Goal: Transaction & Acquisition: Subscribe to service/newsletter

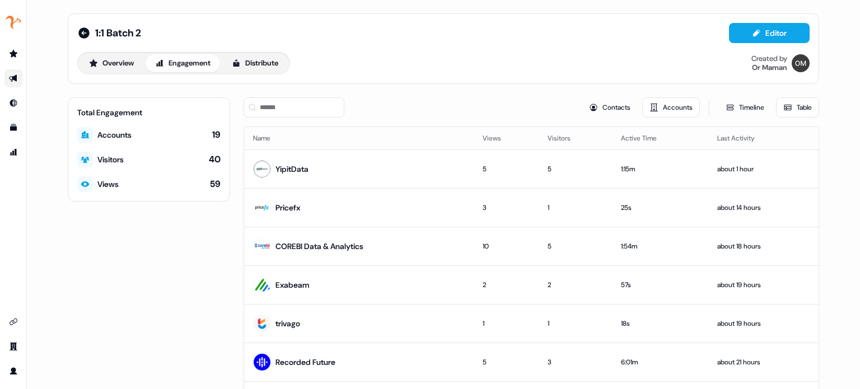
click at [397, 36] on div "1:1 Batch 2 Editor" at bounding box center [443, 33] width 732 height 20
click at [401, 38] on div "1:1 Batch 2 Editor" at bounding box center [443, 33] width 732 height 20
click at [372, 65] on div "Overview Engagement Distribute Created by Or Maman" at bounding box center [443, 63] width 732 height 22
click at [128, 55] on button "Overview" at bounding box center [111, 63] width 64 height 18
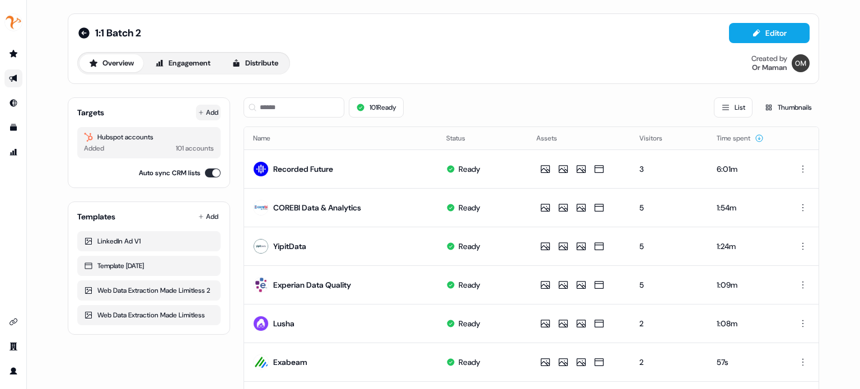
click at [210, 110] on button "Add" at bounding box center [208, 113] width 25 height 16
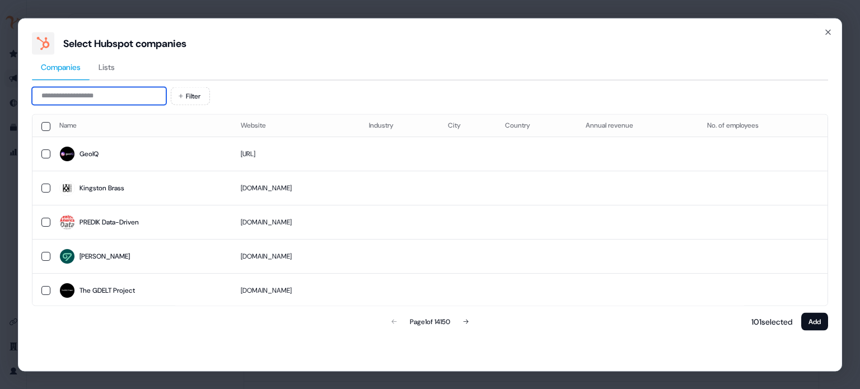
click at [113, 99] on input at bounding box center [99, 96] width 134 height 18
paste input "**********"
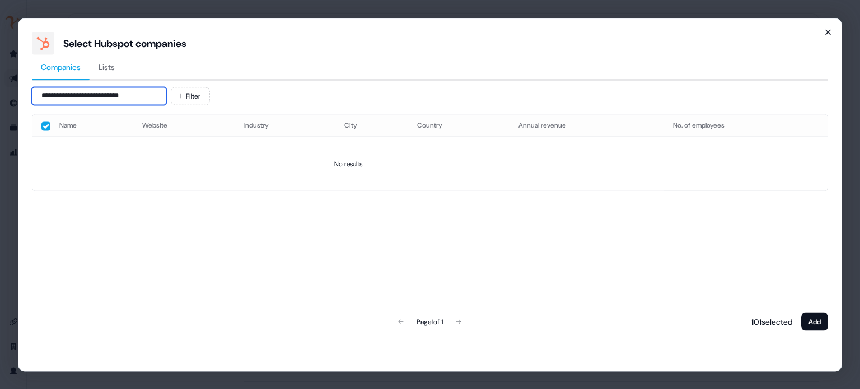
type input "**********"
click at [828, 33] on icon "button" at bounding box center [827, 31] width 9 height 9
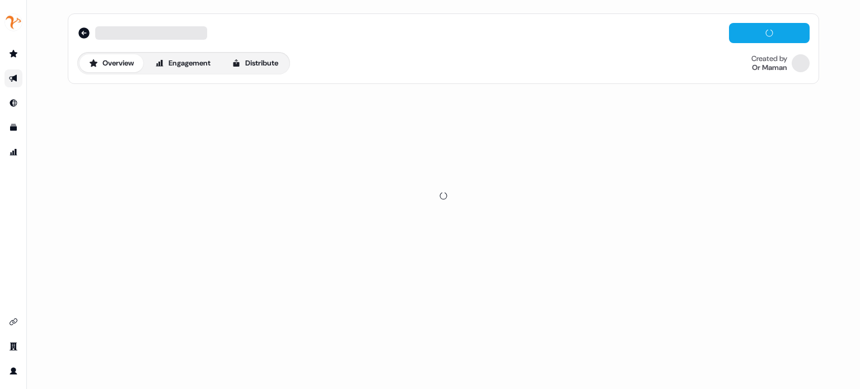
click at [526, 37] on div at bounding box center [443, 33] width 732 height 20
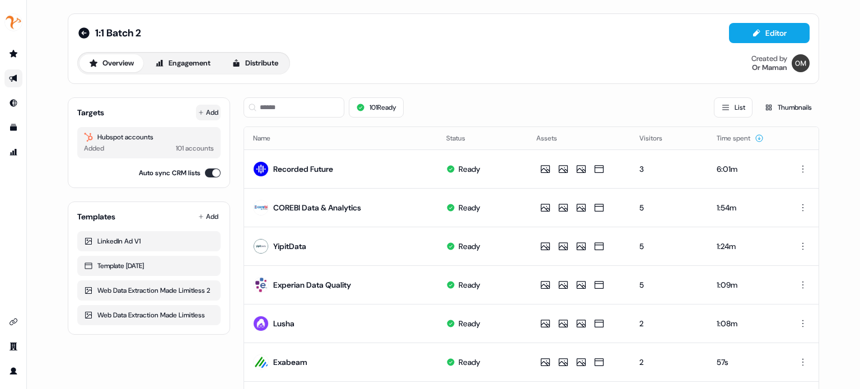
click at [208, 116] on button "Add" at bounding box center [208, 113] width 25 height 16
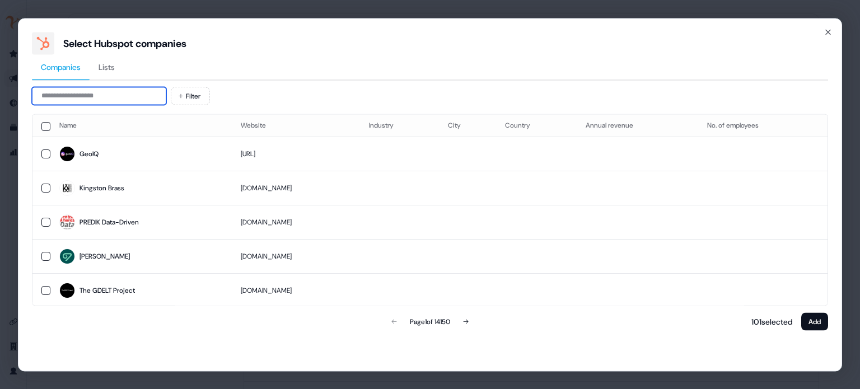
click at [131, 97] on input at bounding box center [99, 96] width 134 height 18
paste input "**********"
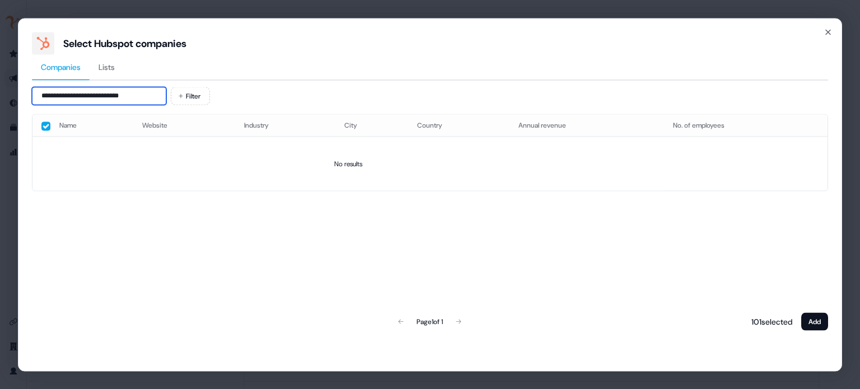
type input "**********"
click at [827, 38] on div "Select Hubspot companies" at bounding box center [430, 43] width 796 height 22
click at [830, 31] on icon "button" at bounding box center [827, 31] width 9 height 9
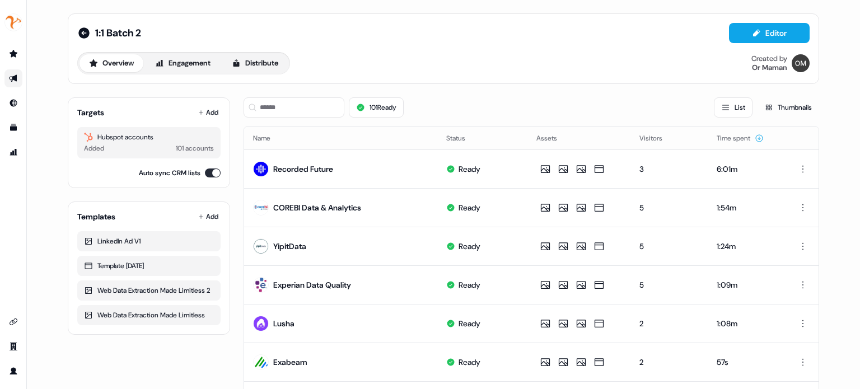
click at [296, 82] on div "1:1 Batch 2 Editor Overview Engagement Distribute Created by Or Maman" at bounding box center [443, 48] width 751 height 71
click at [387, 243] on td "YipitData" at bounding box center [340, 246] width 193 height 39
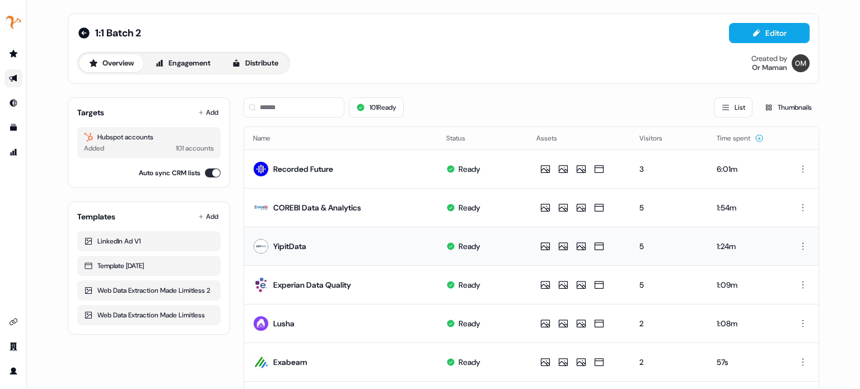
click at [365, 239] on td "YipitData" at bounding box center [340, 246] width 193 height 39
click at [376, 238] on td "YipitData" at bounding box center [340, 246] width 193 height 39
click at [209, 111] on button "Add" at bounding box center [208, 113] width 25 height 16
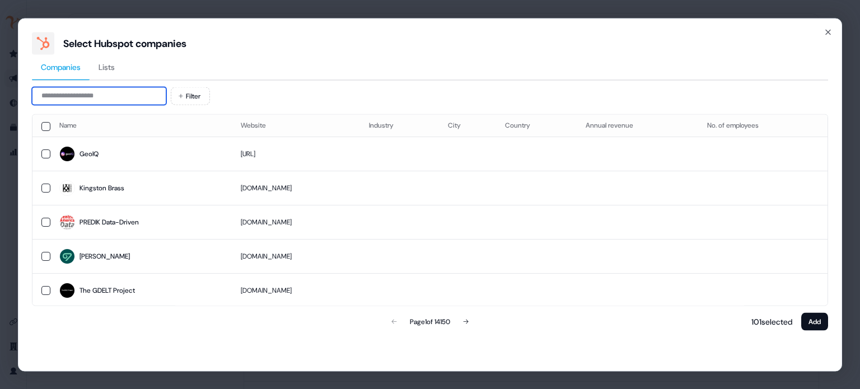
click at [165, 96] on input at bounding box center [99, 96] width 134 height 18
paste input "**********"
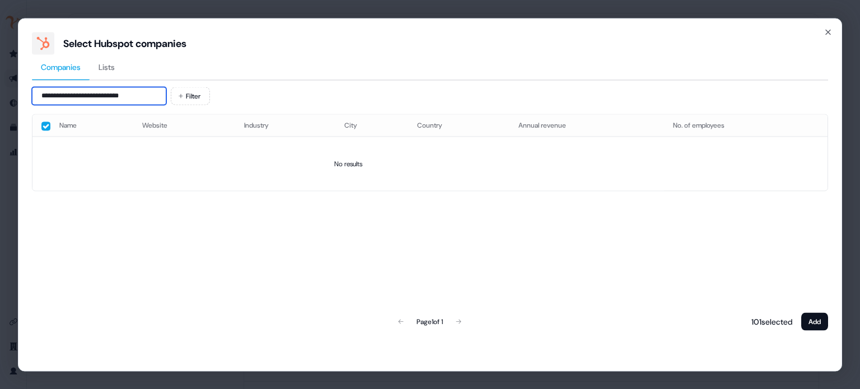
type input "**********"
click at [828, 37] on div "**********" at bounding box center [430, 194] width 824 height 353
click at [828, 36] on icon "button" at bounding box center [827, 31] width 9 height 9
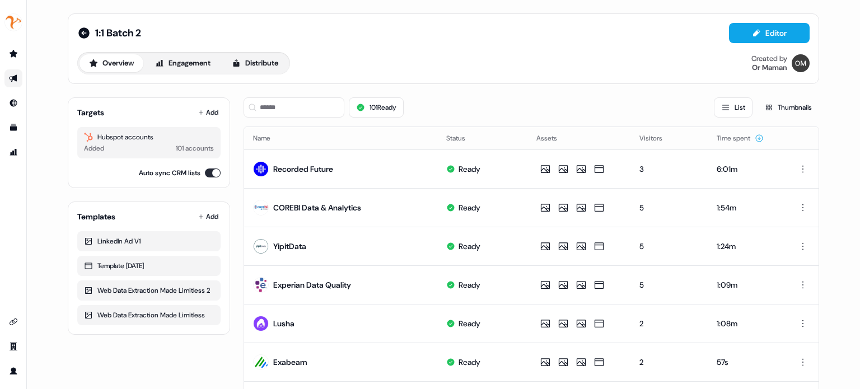
click at [378, 35] on div "1:1 Batch 2 Editor" at bounding box center [443, 33] width 732 height 20
click at [385, 48] on div "1:1 Batch 2 Editor Overview Engagement Distribute Created by Or Maman" at bounding box center [443, 48] width 732 height 51
click at [201, 114] on button "Add" at bounding box center [208, 113] width 25 height 16
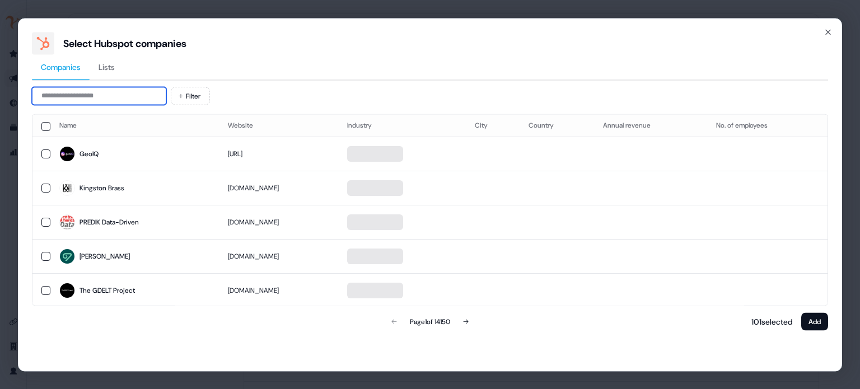
click at [101, 96] on input at bounding box center [99, 96] width 134 height 18
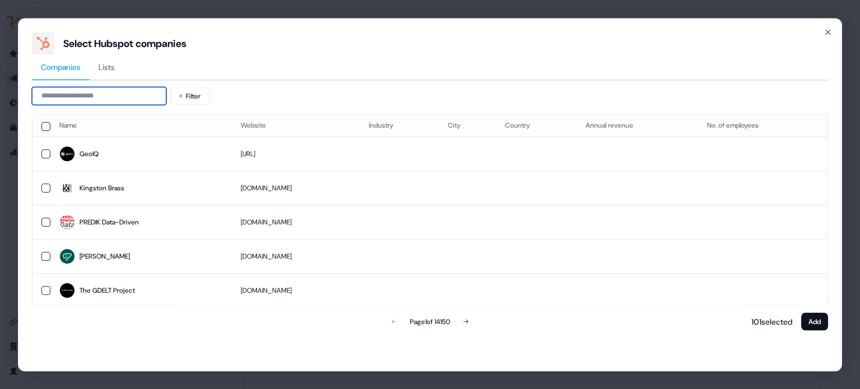
paste input "**********"
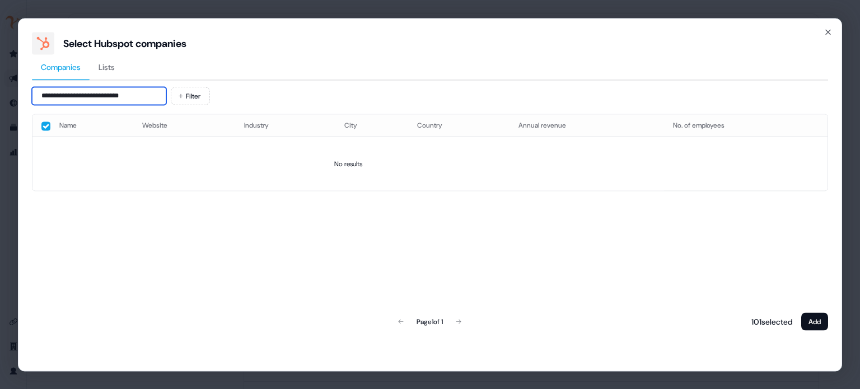
type input "**********"
click at [819, 30] on div "**********" at bounding box center [430, 194] width 824 height 353
click at [826, 30] on icon "button" at bounding box center [827, 31] width 9 height 9
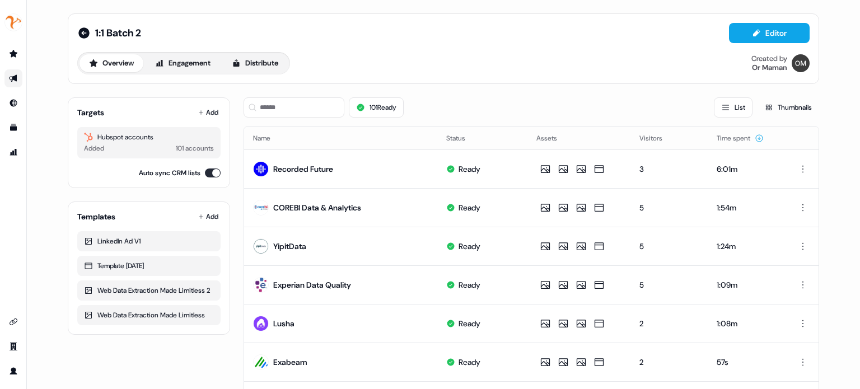
click at [556, 78] on div "1:1 Batch 2 Editor Overview Engagement Distribute Created by Or Maman" at bounding box center [443, 48] width 751 height 71
click at [213, 111] on button "Add" at bounding box center [208, 113] width 25 height 16
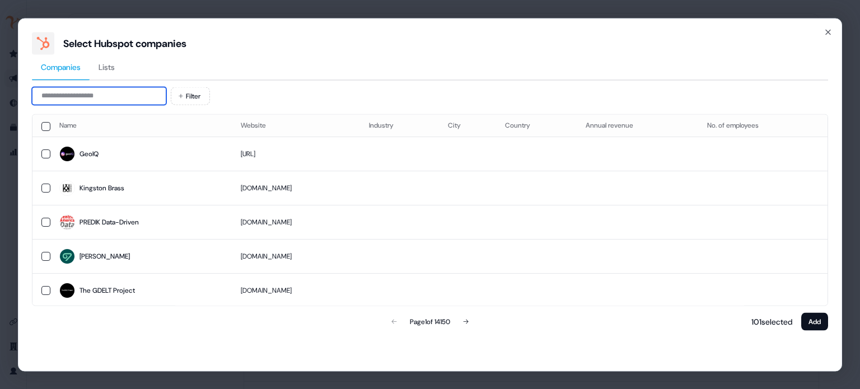
click at [144, 93] on input at bounding box center [99, 96] width 134 height 18
paste input "**********"
type input "**********"
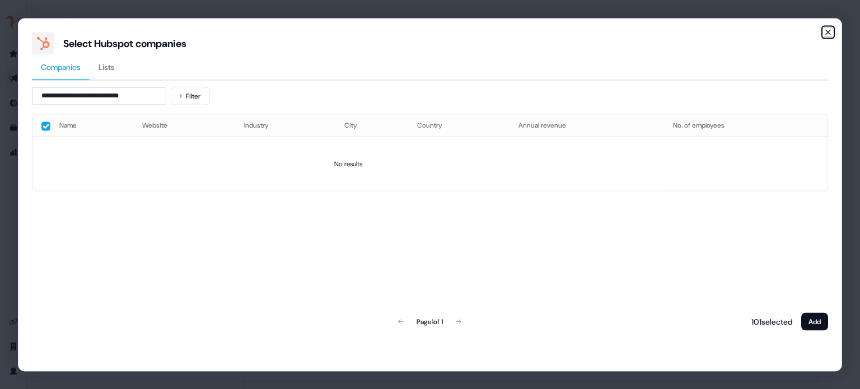
click at [831, 34] on icon "button" at bounding box center [827, 31] width 9 height 9
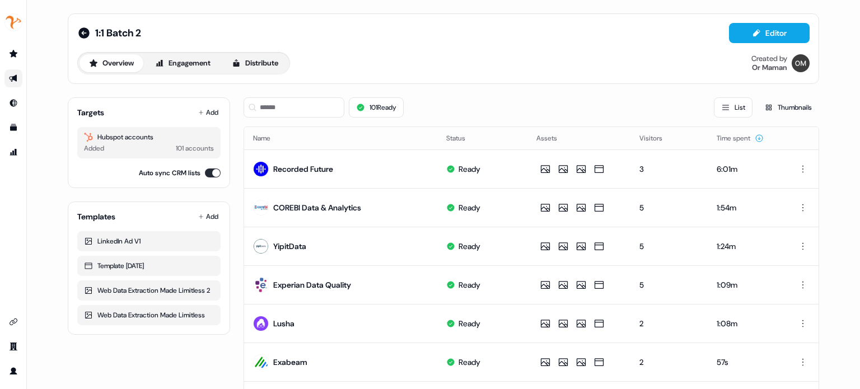
click at [435, 68] on div "Overview Engagement Distribute Created by Or Maman" at bounding box center [443, 63] width 732 height 22
click at [407, 46] on div "1:1 Batch 2 Editor Overview Engagement Distribute Created by Or Maman" at bounding box center [443, 48] width 732 height 51
click at [202, 115] on button "Add" at bounding box center [208, 113] width 25 height 16
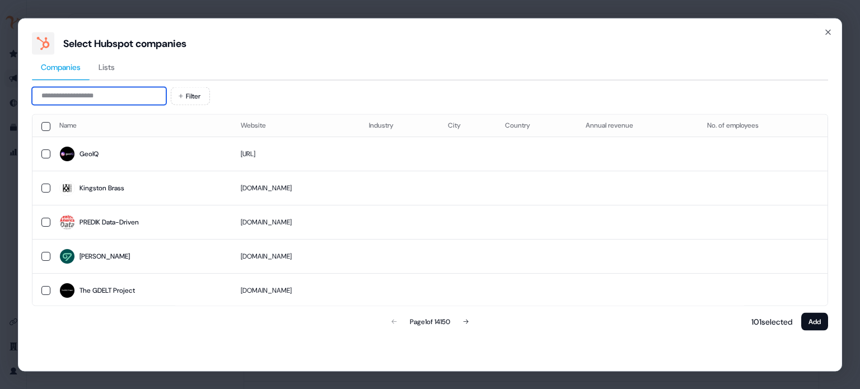
click at [115, 93] on input at bounding box center [99, 96] width 134 height 18
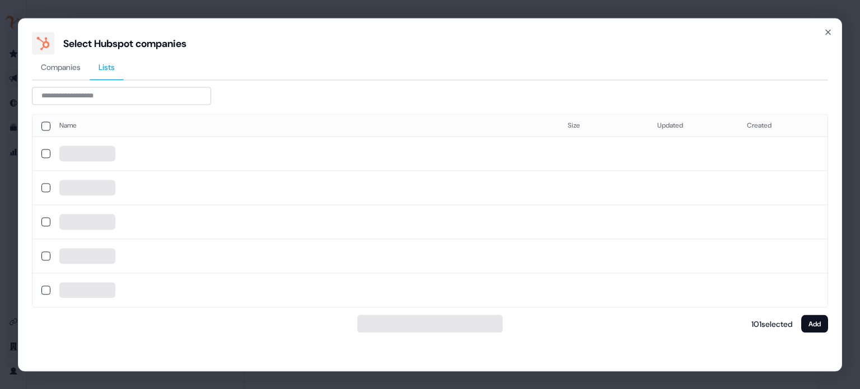
click at [113, 71] on span "Lists" at bounding box center [107, 66] width 16 height 11
click at [121, 87] on input at bounding box center [121, 96] width 179 height 18
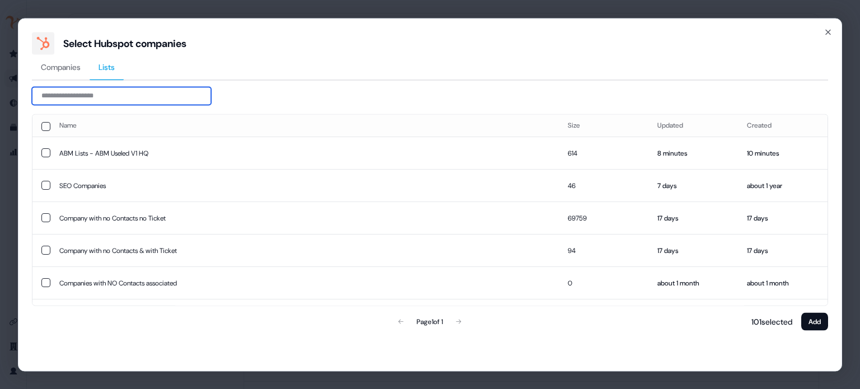
paste input "**********"
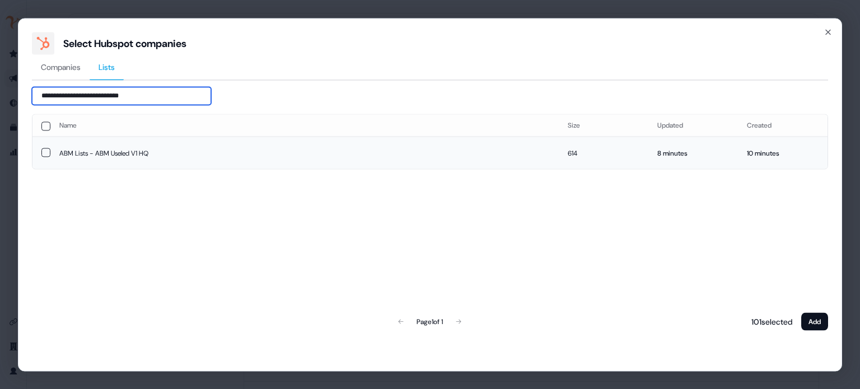
type input "**********"
click at [46, 151] on button "button" at bounding box center [45, 152] width 9 height 9
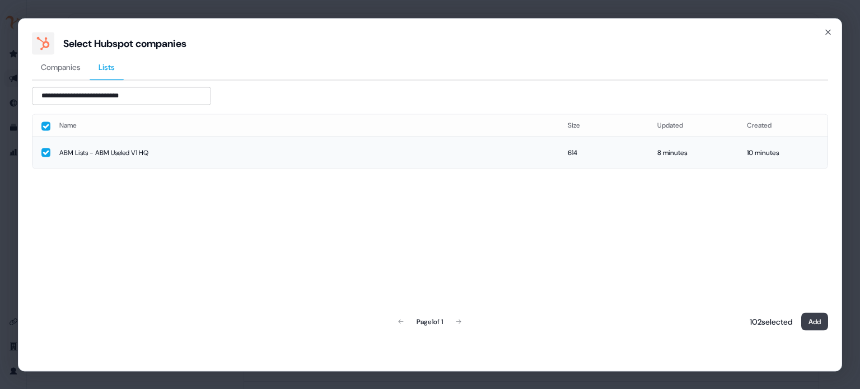
click at [818, 320] on button "Add" at bounding box center [814, 321] width 27 height 18
click at [812, 316] on button "Add" at bounding box center [814, 321] width 27 height 18
click at [808, 353] on div "**********" at bounding box center [430, 194] width 824 height 353
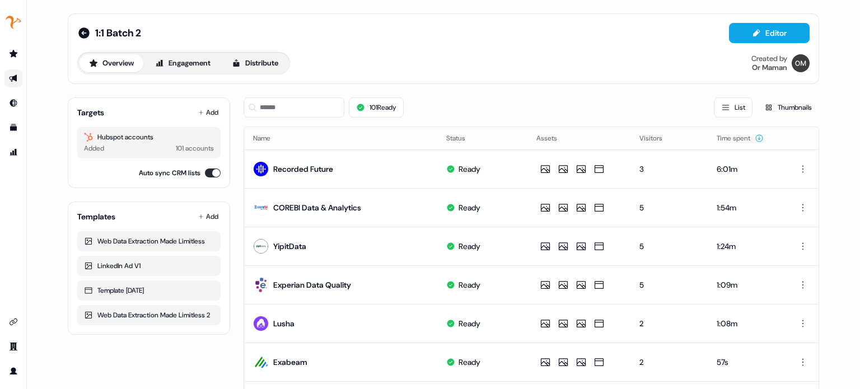
click at [453, 52] on div "Overview Engagement Distribute Created by Or Maman" at bounding box center [443, 63] width 732 height 22
click at [436, 44] on div "1:1 Batch 2 Generating Overview Engagement Distribute Created by Or Maman" at bounding box center [443, 48] width 732 height 51
click at [532, 60] on div "Overview Engagement Distribute Created by Or Maman" at bounding box center [443, 63] width 732 height 22
click at [522, 41] on div "1:1 Batch 2 Generating" at bounding box center [443, 33] width 732 height 20
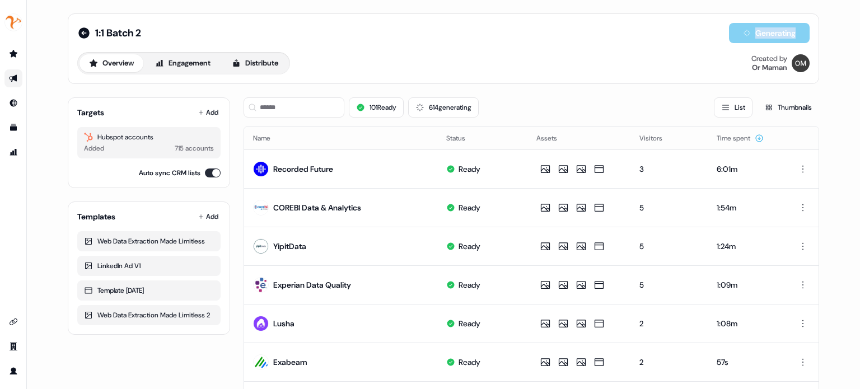
click at [522, 41] on div "1:1 Batch 2 Generating" at bounding box center [443, 33] width 732 height 20
click at [535, 42] on div "1:1 Batch 2 Generating" at bounding box center [443, 33] width 732 height 20
click at [549, 44] on div "1:1 Batch 2 Generating Overview Engagement Distribute Created by Or Maman" at bounding box center [443, 48] width 732 height 51
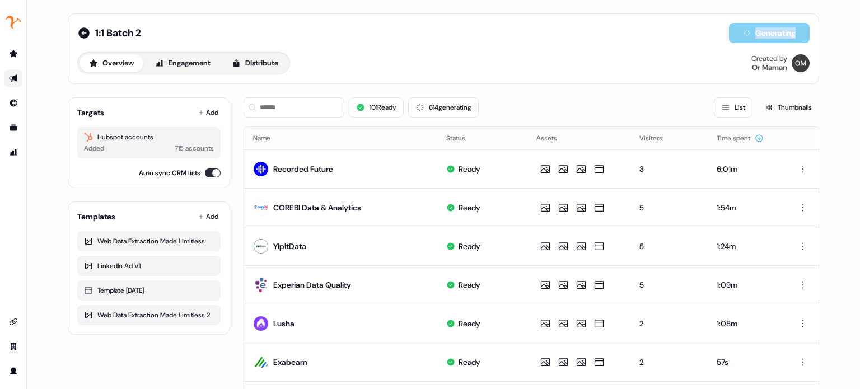
click at [549, 44] on div "1:1 Batch 2 Generating Overview Engagement Distribute Created by Or Maman" at bounding box center [443, 48] width 732 height 51
click at [560, 45] on div "1:1 Batch 2 Generating Overview Engagement Distribute Created by Or Maman" at bounding box center [443, 48] width 732 height 51
click at [569, 46] on div "1:1 Batch 2 Generating Overview Engagement Distribute Created by Or Maman" at bounding box center [443, 48] width 732 height 51
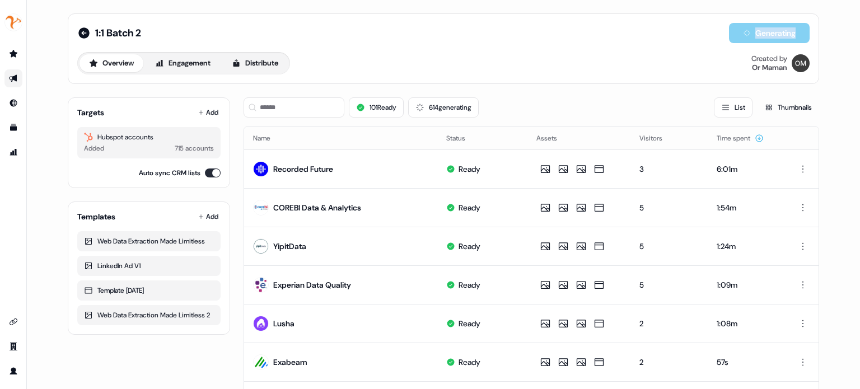
click at [569, 46] on div "1:1 Batch 2 Generating Overview Engagement Distribute Created by Or Maman" at bounding box center [443, 48] width 732 height 51
click at [586, 48] on div "1:1 Batch 2 Generating Overview Engagement Distribute Created by Or Maman" at bounding box center [443, 48] width 732 height 51
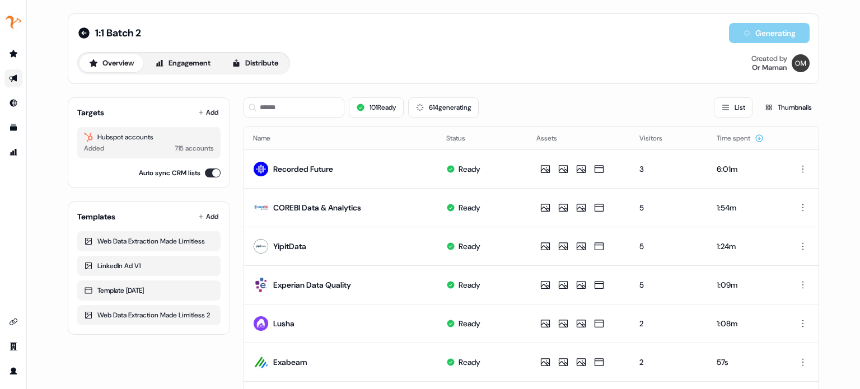
click at [586, 48] on div "1:1 Batch 2 Generating Overview Engagement Distribute Created by Or Maman" at bounding box center [443, 48] width 732 height 51
click at [567, 41] on div "1:1 Batch 2 Generating" at bounding box center [443, 33] width 732 height 20
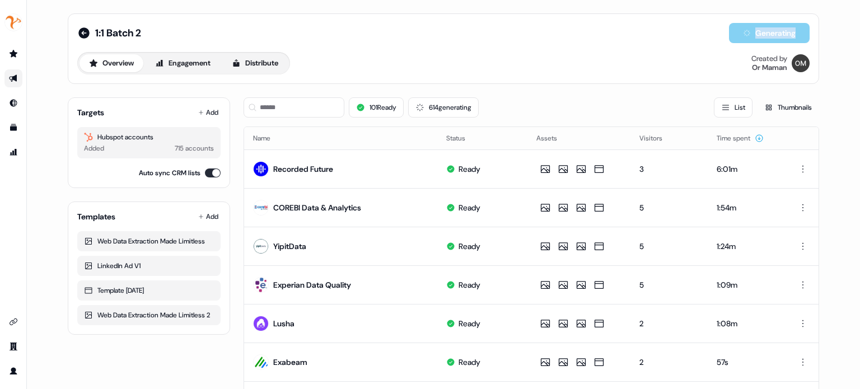
click at [567, 41] on div "1:1 Batch 2 Generating" at bounding box center [443, 33] width 732 height 20
click at [584, 43] on div "1:1 Batch 2 Generating" at bounding box center [443, 33] width 732 height 20
click at [593, 43] on div "1:1 Batch 2 Generating" at bounding box center [443, 33] width 732 height 20
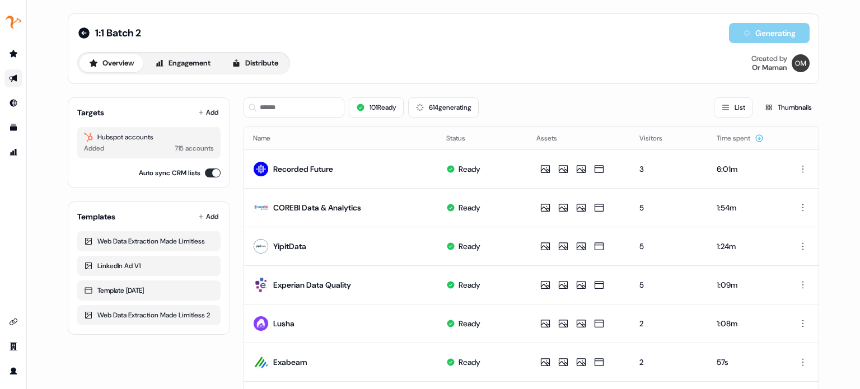
click at [536, 45] on div "1:1 Batch 2 Generating Overview Engagement Distribute Created by Or Maman" at bounding box center [443, 48] width 732 height 51
click at [578, 83] on div "1:1 Batch 2 Generating Overview Engagement Distribute Created by Or Maman" at bounding box center [443, 48] width 751 height 71
click at [447, 110] on button "174 issues" at bounding box center [438, 107] width 57 height 20
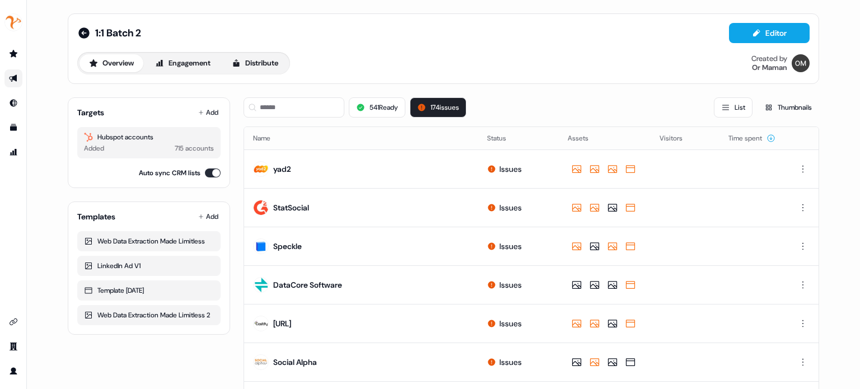
click at [543, 64] on div "Overview Engagement Distribute Created by Or Maman" at bounding box center [443, 63] width 732 height 22
click at [395, 101] on button "541 Ready" at bounding box center [377, 107] width 57 height 20
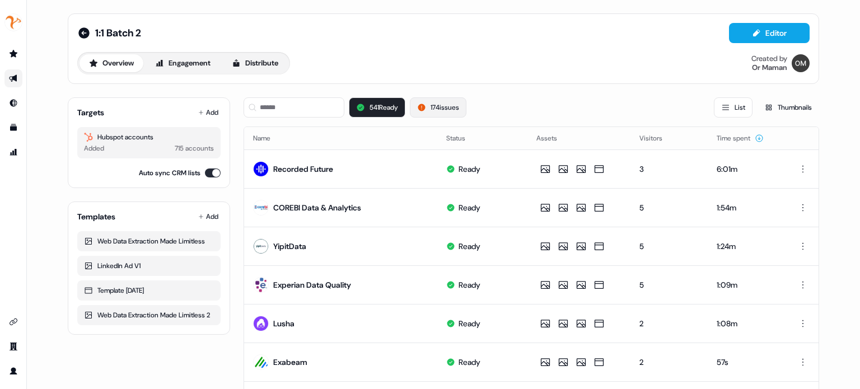
click at [437, 101] on button "174 issues" at bounding box center [438, 107] width 57 height 20
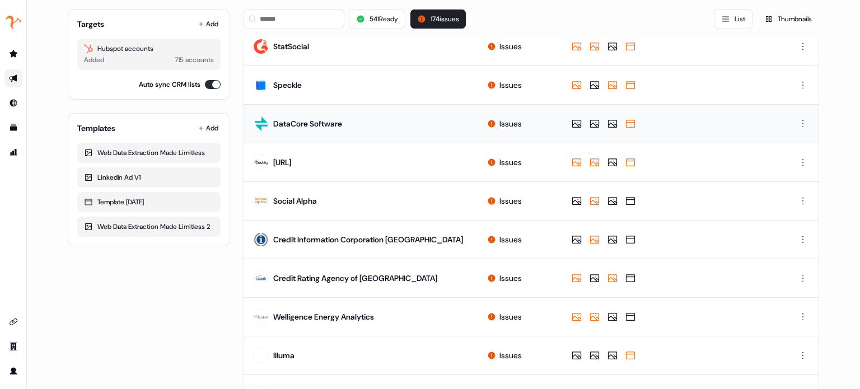
click at [507, 135] on td "Issues" at bounding box center [518, 123] width 81 height 39
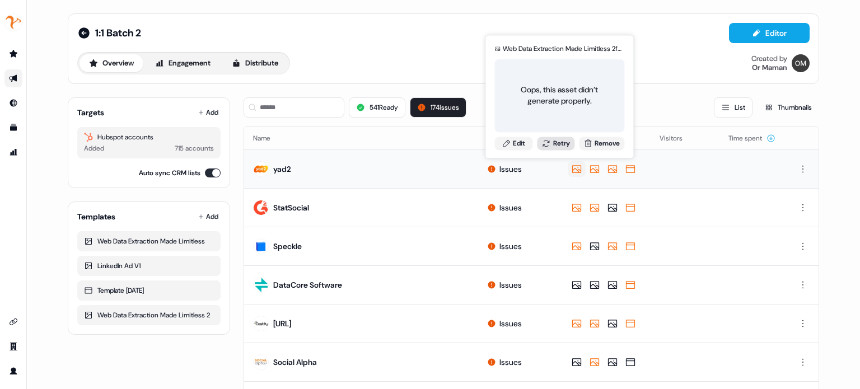
click at [554, 144] on button "Retry" at bounding box center [556, 143] width 38 height 13
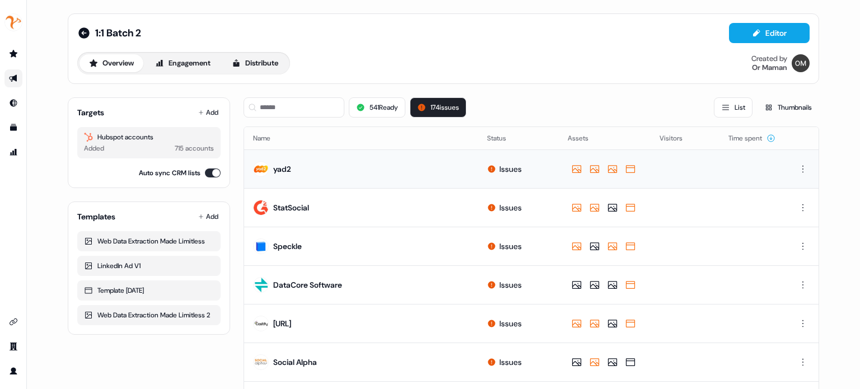
click at [575, 181] on td at bounding box center [605, 168] width 92 height 39
click at [393, 115] on button "541 Ready" at bounding box center [377, 107] width 57 height 20
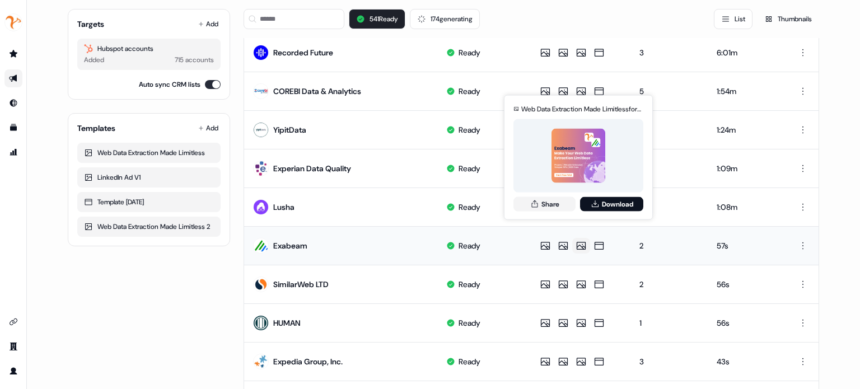
scroll to position [148, 0]
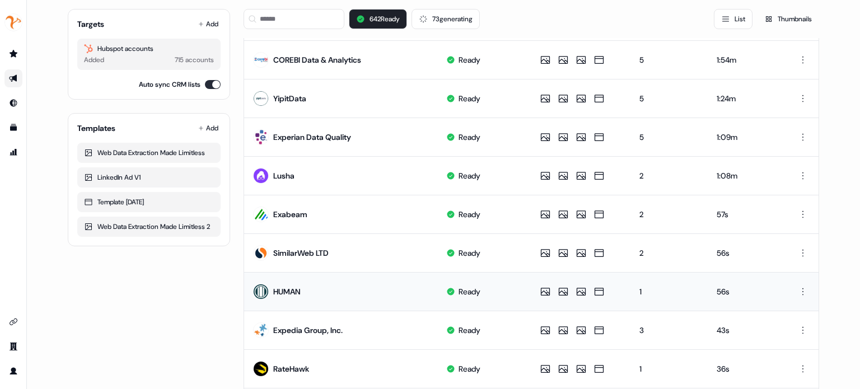
click at [513, 292] on td "Ready" at bounding box center [482, 291] width 90 height 39
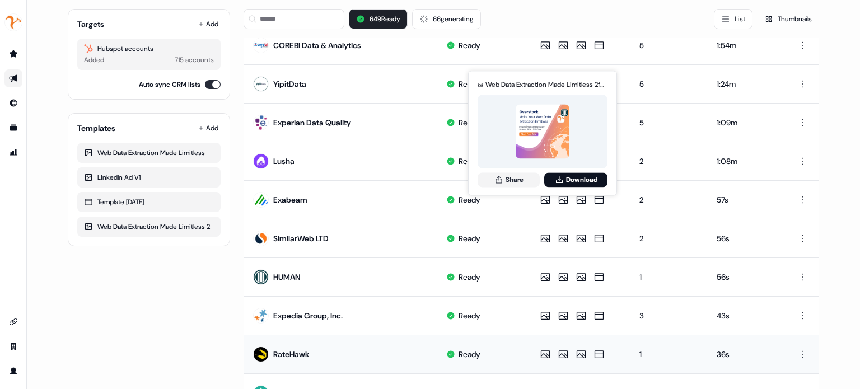
scroll to position [233, 0]
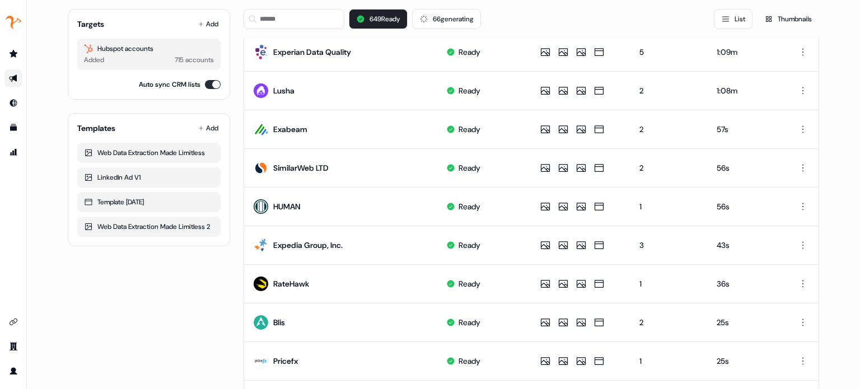
click at [218, 345] on div "Targets Add Hubspot accounts Added 715 accounts Auto sync CRM lists Templates A…" at bounding box center [149, 284] width 162 height 856
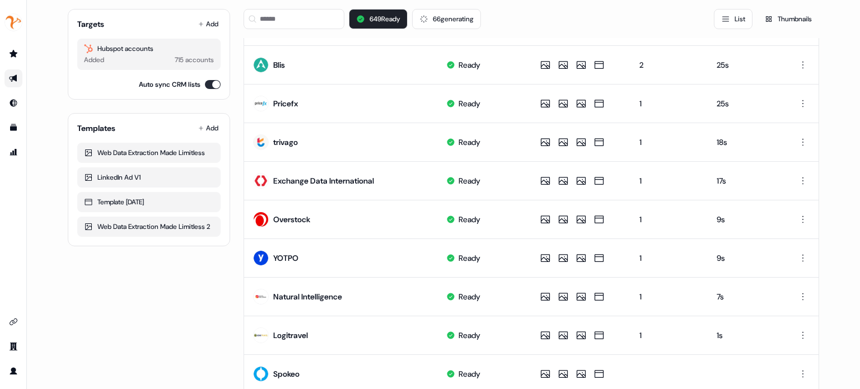
scroll to position [497, 0]
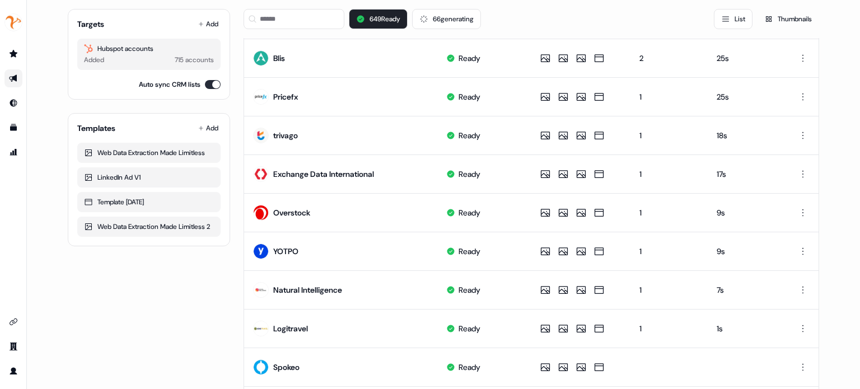
click at [203, 313] on div "Targets Add Hubspot accounts Added 715 accounts Auto sync CRM lists Templates A…" at bounding box center [149, 19] width 162 height 856
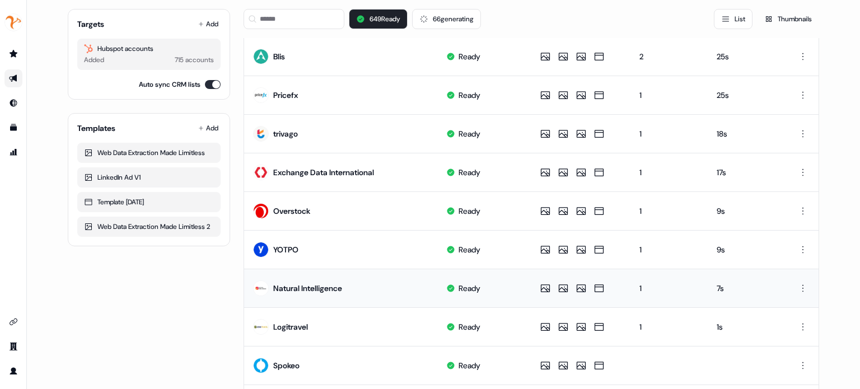
scroll to position [485, 0]
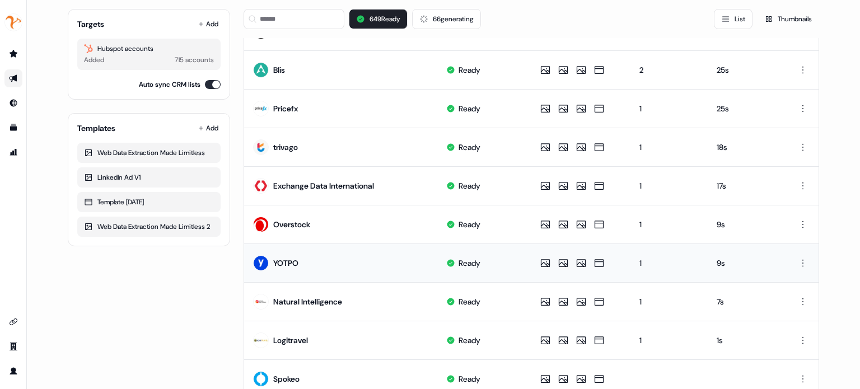
click at [509, 275] on td "Ready" at bounding box center [482, 262] width 90 height 39
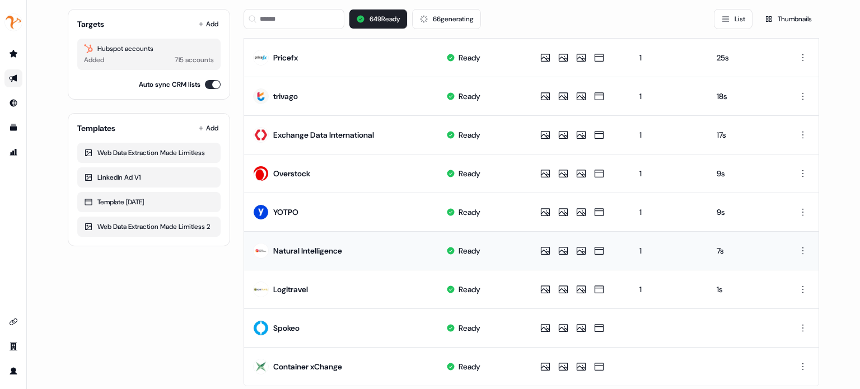
click at [401, 240] on td "Natural Intelligence" at bounding box center [340, 250] width 193 height 39
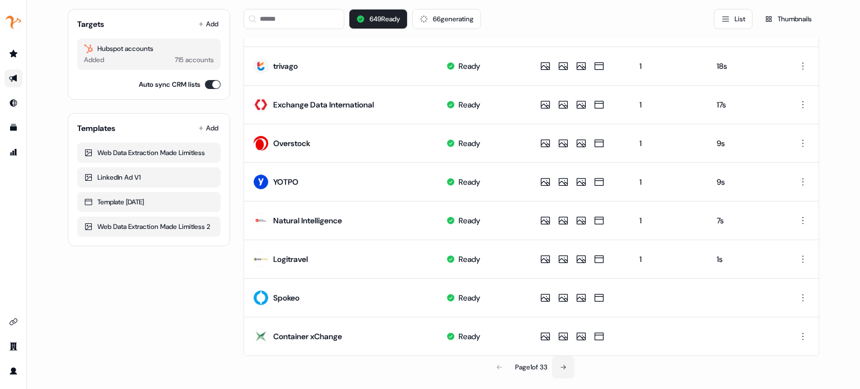
click at [564, 364] on icon at bounding box center [563, 367] width 7 height 7
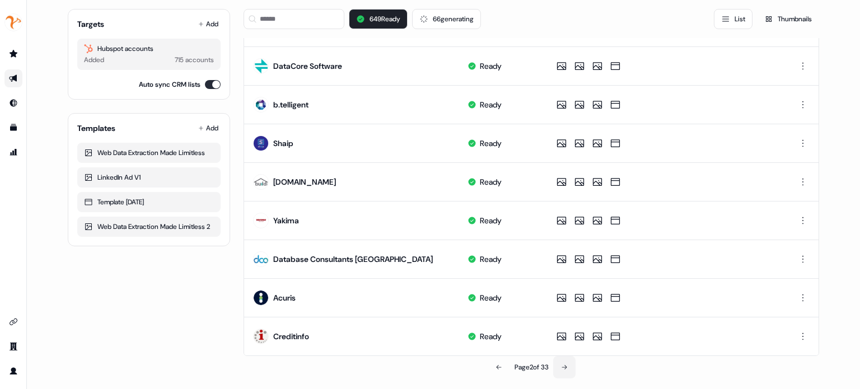
scroll to position [278, 0]
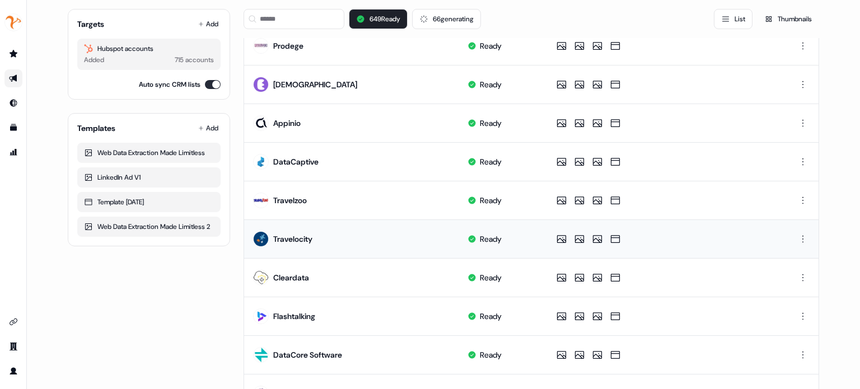
click at [520, 228] on td "Ready" at bounding box center [500, 238] width 85 height 39
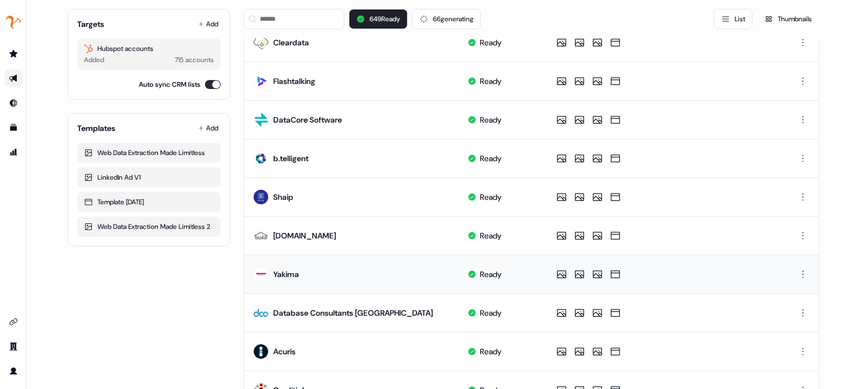
scroll to position [512, 0]
click at [408, 326] on td "Database Consultants [GEOGRAPHIC_DATA]" at bounding box center [351, 313] width 214 height 39
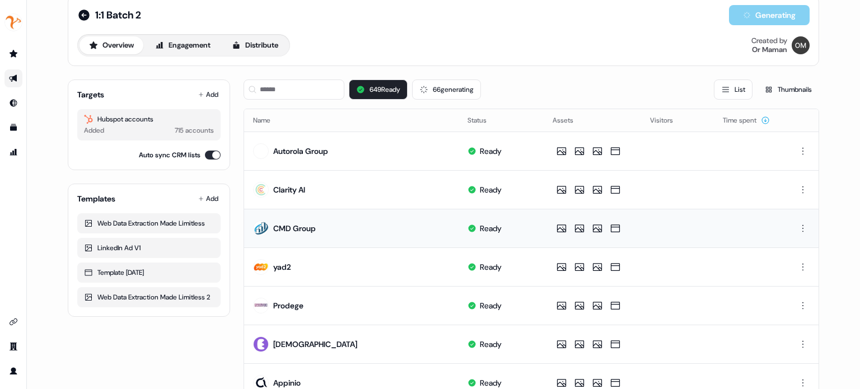
scroll to position [0, 0]
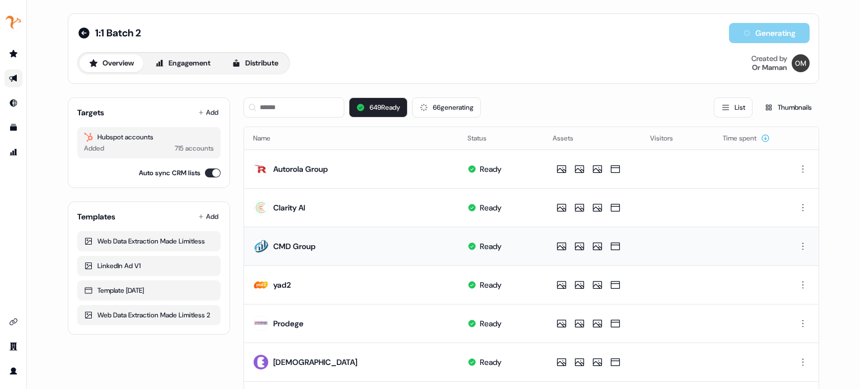
click at [511, 233] on td "Ready" at bounding box center [500, 246] width 85 height 39
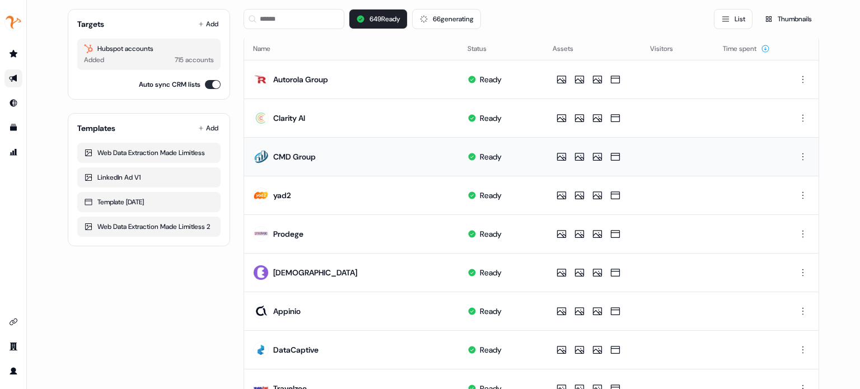
scroll to position [48, 0]
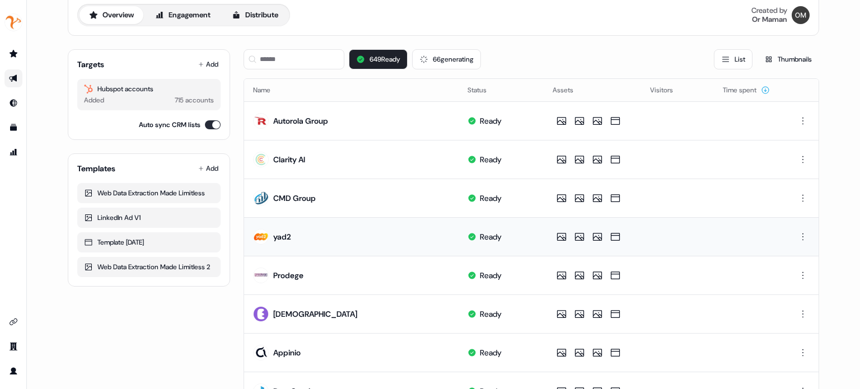
click at [509, 235] on td "Ready" at bounding box center [500, 236] width 85 height 39
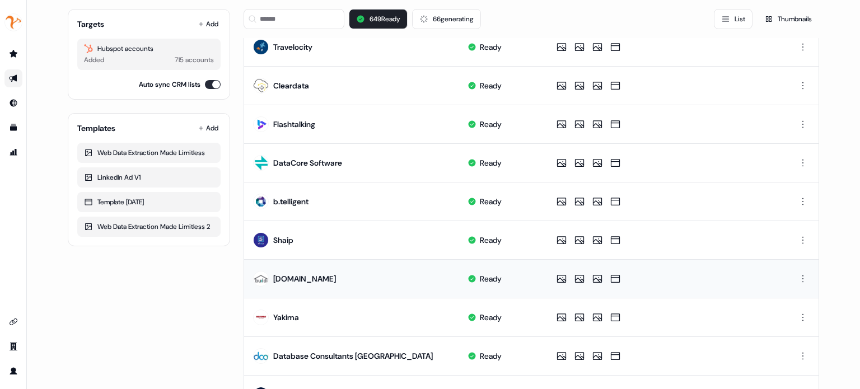
scroll to position [469, 0]
click at [513, 286] on td "Ready" at bounding box center [500, 279] width 85 height 39
click at [425, 210] on td "b.telligent" at bounding box center [351, 201] width 214 height 39
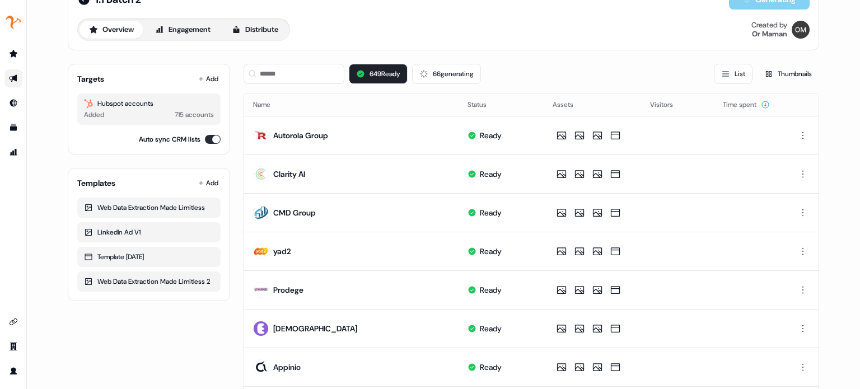
scroll to position [0, 0]
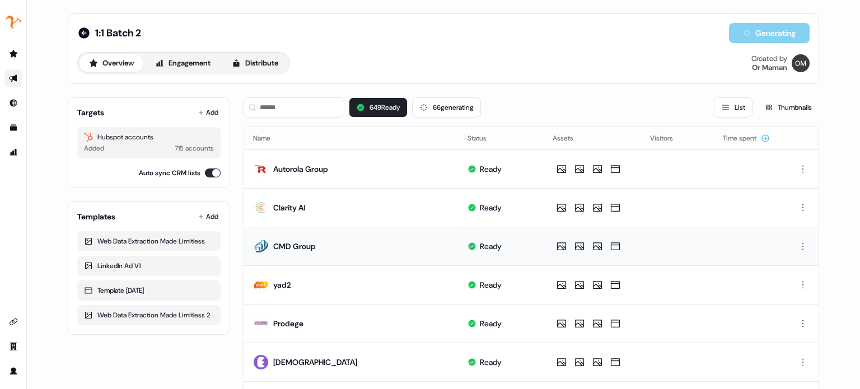
click at [459, 254] on td "Ready" at bounding box center [500, 246] width 85 height 39
click at [447, 109] on button "66 generating" at bounding box center [446, 107] width 69 height 20
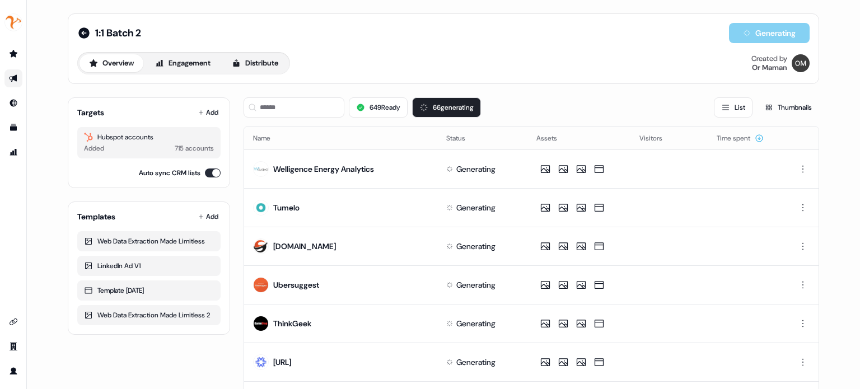
scroll to position [275, 0]
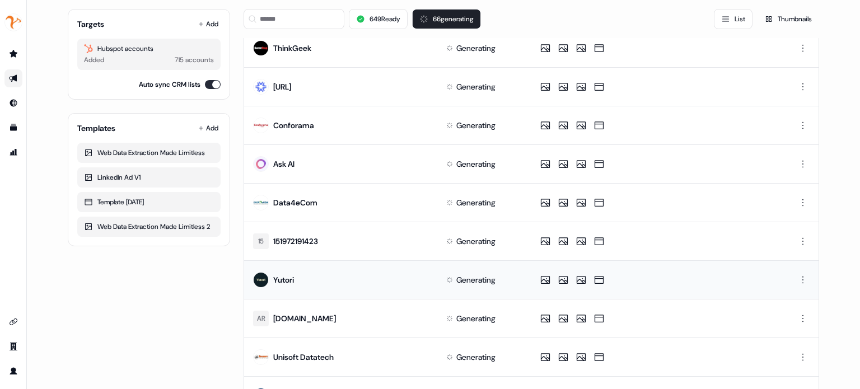
click at [393, 276] on td "Yutori" at bounding box center [340, 279] width 193 height 39
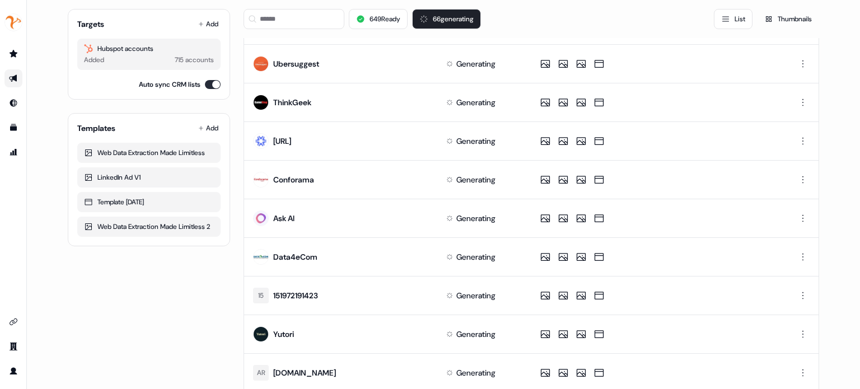
scroll to position [163, 0]
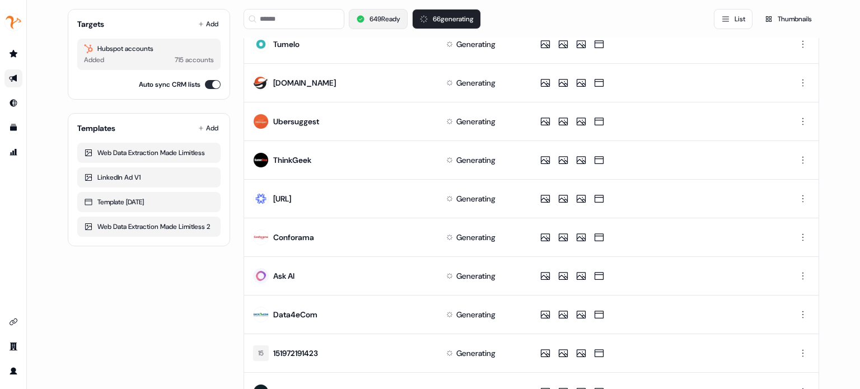
click at [378, 16] on button "649 Ready" at bounding box center [378, 19] width 59 height 20
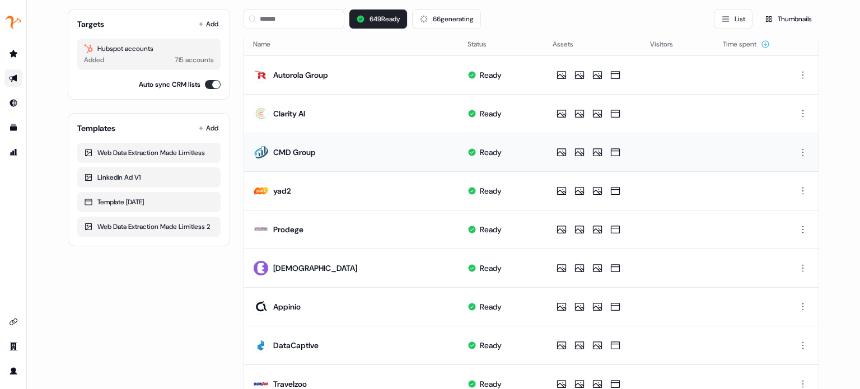
scroll to position [0, 0]
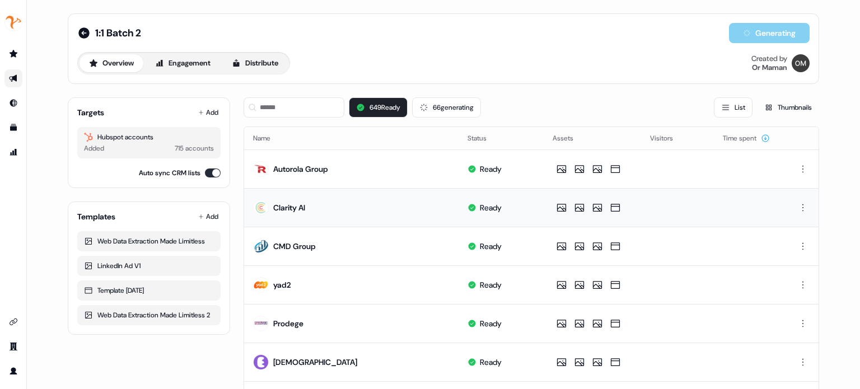
click at [333, 189] on td "Clarity AI" at bounding box center [351, 207] width 214 height 39
click at [379, 246] on td "CMD Group" at bounding box center [351, 246] width 214 height 39
click at [392, 255] on td "CMD Group" at bounding box center [351, 246] width 214 height 39
click at [393, 275] on td "yad2" at bounding box center [351, 284] width 214 height 39
click at [463, 105] on button "66 generating" at bounding box center [446, 107] width 69 height 20
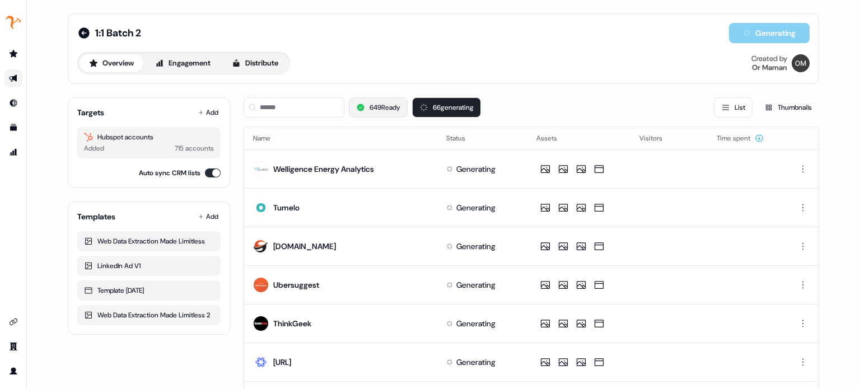
click at [392, 100] on button "649 Ready" at bounding box center [378, 107] width 59 height 20
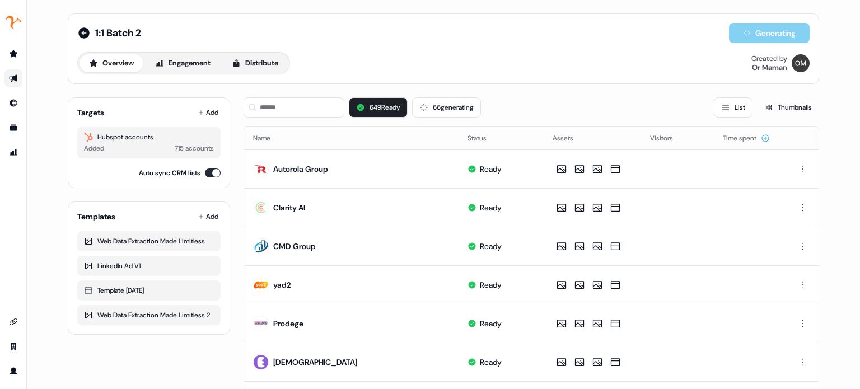
click at [457, 77] on div "1:1 Batch 2 Generating Overview Engagement Distribute Created by Or Maman" at bounding box center [443, 48] width 751 height 71
click at [553, 61] on div "Overview Engagement Distribute Created by Or Maman" at bounding box center [443, 63] width 732 height 22
click at [584, 67] on div "Overview Engagement Distribute Created by Or Maman" at bounding box center [443, 63] width 732 height 22
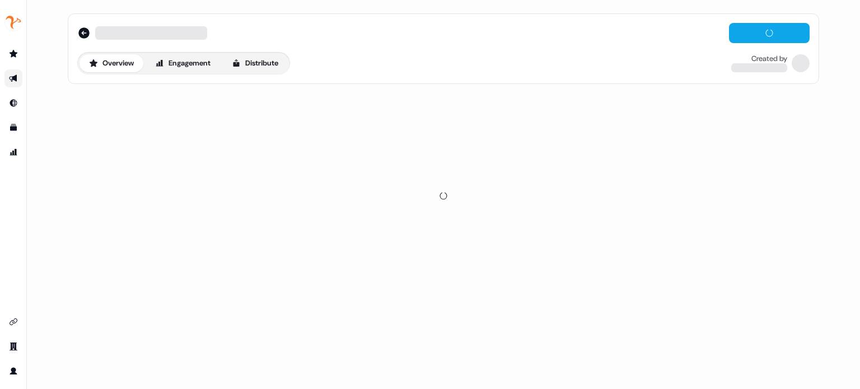
click at [454, 62] on div "Overview Engagement Distribute Created by" at bounding box center [443, 63] width 732 height 22
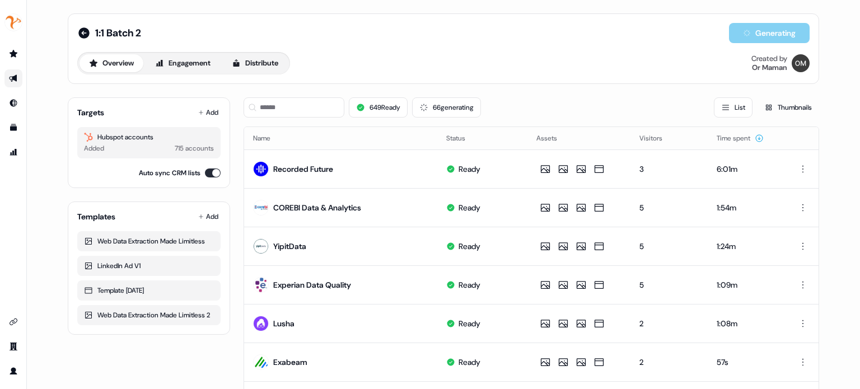
click at [497, 58] on div "Overview Engagement Distribute Created by Or Maman" at bounding box center [443, 63] width 732 height 22
click at [461, 107] on button "66 generating" at bounding box center [446, 107] width 69 height 20
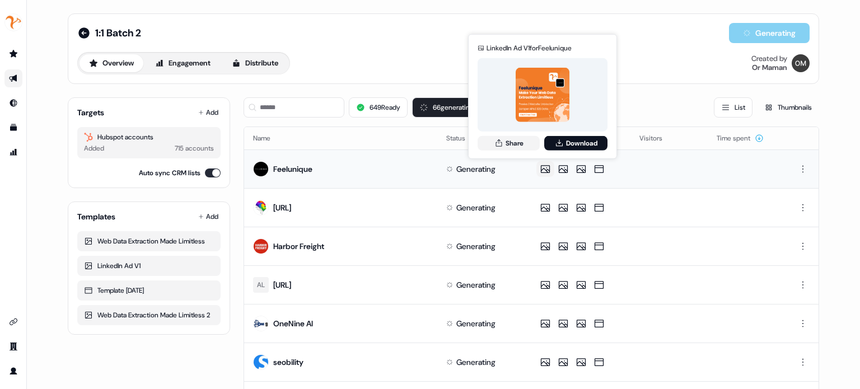
click at [463, 168] on div "Generating" at bounding box center [475, 168] width 39 height 11
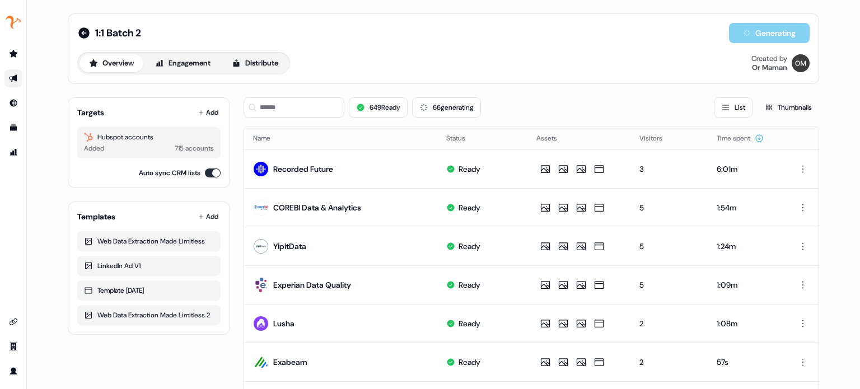
click at [554, 111] on div "649 Ready 66 generating List Thumbnails" at bounding box center [530, 107] width 575 height 20
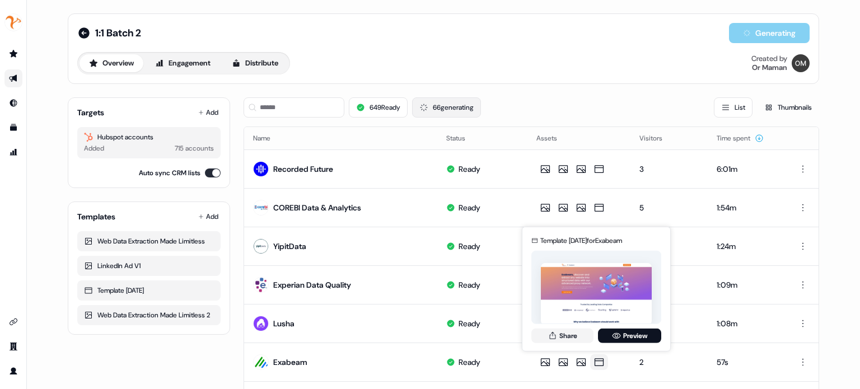
click at [429, 100] on button "66 generating" at bounding box center [446, 107] width 69 height 20
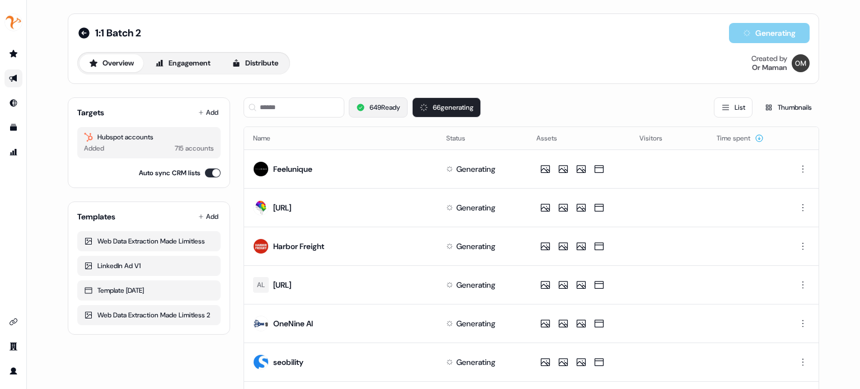
click at [391, 108] on button "649 Ready" at bounding box center [378, 107] width 59 height 20
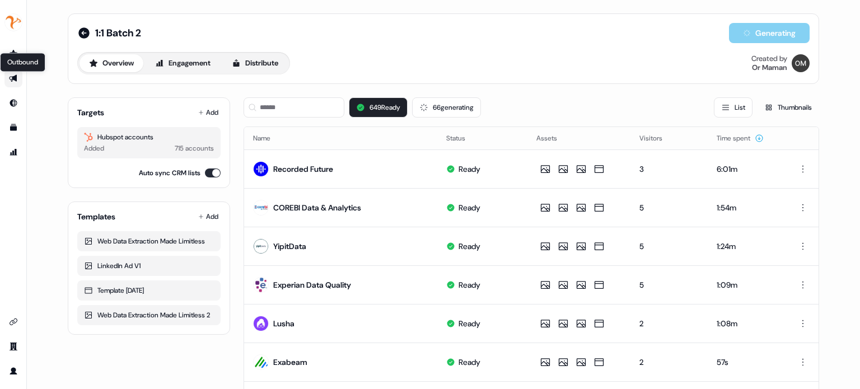
click at [15, 78] on icon "Go to outbound experience" at bounding box center [13, 78] width 8 height 7
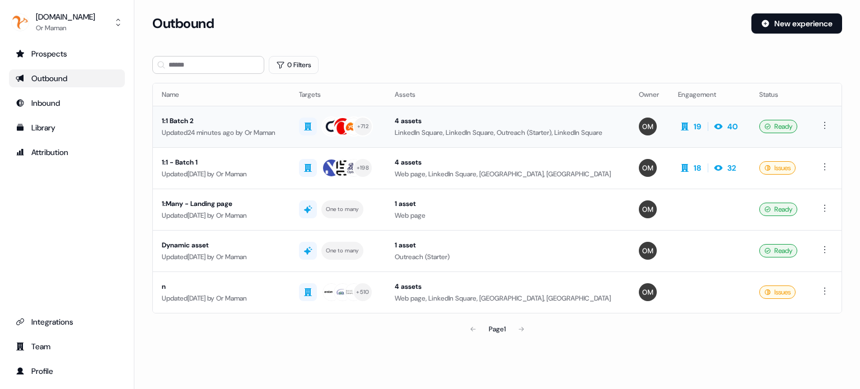
click at [238, 136] on div "Updated 24 minutes ago by Or Maman" at bounding box center [221, 132] width 119 height 11
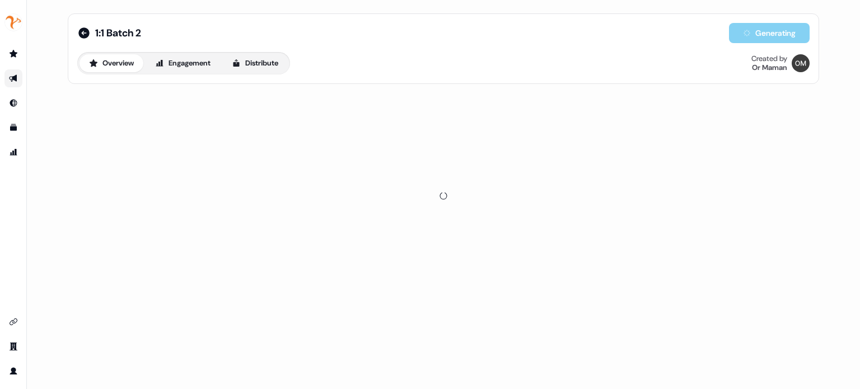
click at [437, 65] on div "Overview Engagement Distribute Created by Or Maman" at bounding box center [443, 63] width 732 height 22
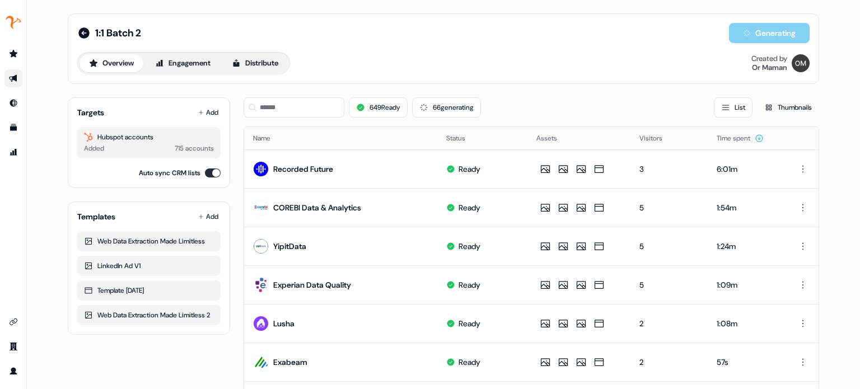
click at [457, 68] on div "Overview Engagement Distribute Created by Or Maman" at bounding box center [443, 63] width 732 height 22
click at [474, 69] on div "Overview Engagement Distribute Created by Or Maman" at bounding box center [443, 63] width 732 height 22
click at [449, 106] on button "66 generating" at bounding box center [446, 107] width 69 height 20
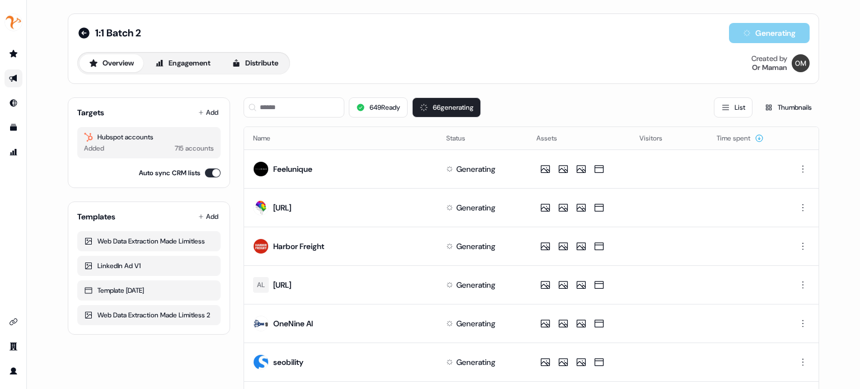
click at [523, 100] on div "649 Ready 66 generating List Thumbnails" at bounding box center [530, 107] width 575 height 20
click at [518, 216] on td "Generating" at bounding box center [482, 207] width 90 height 39
click at [517, 243] on td "Generating" at bounding box center [482, 246] width 90 height 39
click at [481, 98] on button "66 generating" at bounding box center [446, 107] width 69 height 20
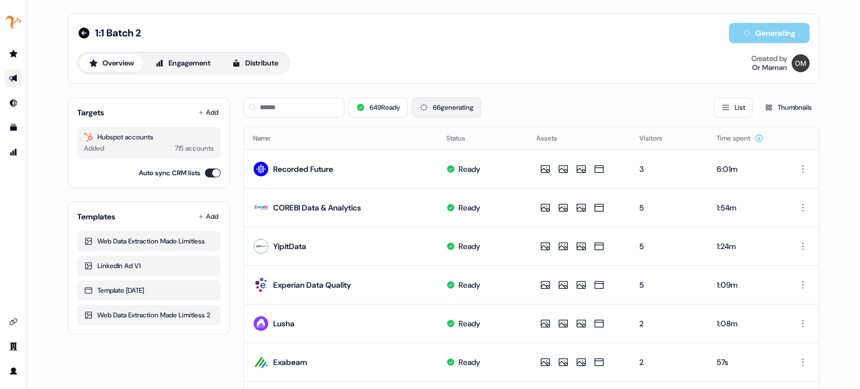
click at [452, 109] on button "66 generating" at bounding box center [446, 107] width 69 height 20
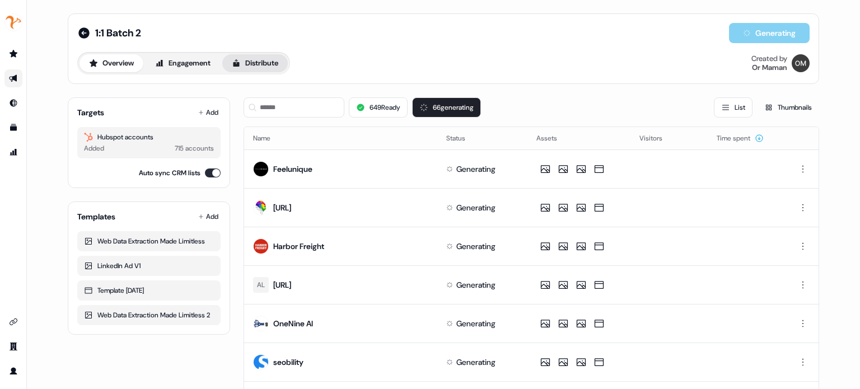
click at [246, 64] on button "Distribute" at bounding box center [254, 63] width 65 height 18
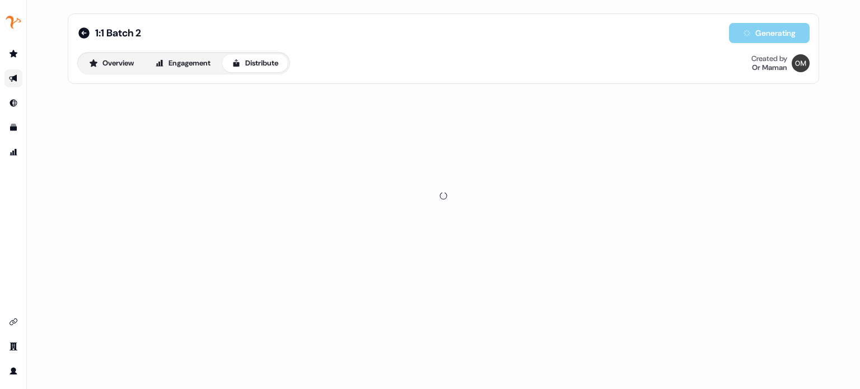
click at [655, 65] on div "Overview Engagement Distribute Created by Or Maman" at bounding box center [443, 63] width 732 height 22
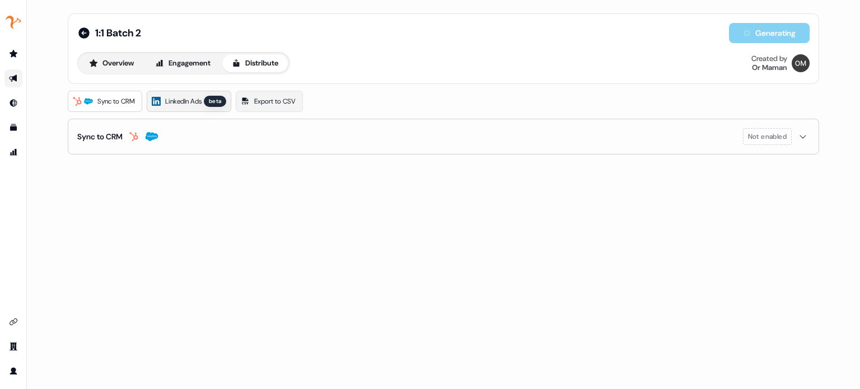
click at [655, 91] on div "Sync to CRM LinkedIn Ads beta Export to CSV" at bounding box center [443, 101] width 751 height 21
click at [185, 102] on span "LinkedIn Ads" at bounding box center [183, 101] width 36 height 11
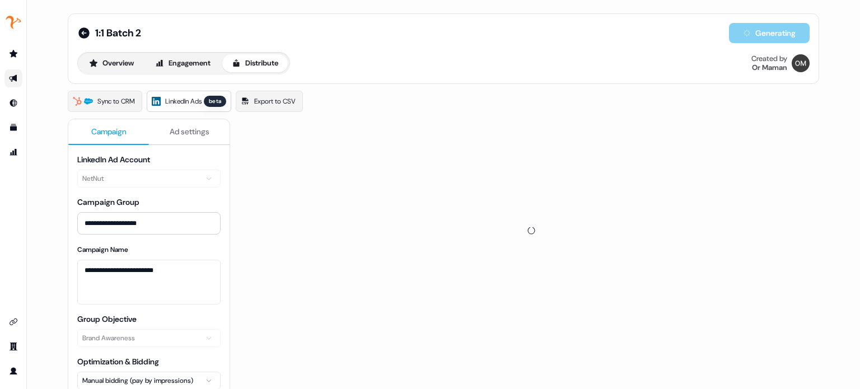
click at [449, 74] on div "Overview Engagement Distribute Created by Or Maman" at bounding box center [443, 63] width 732 height 22
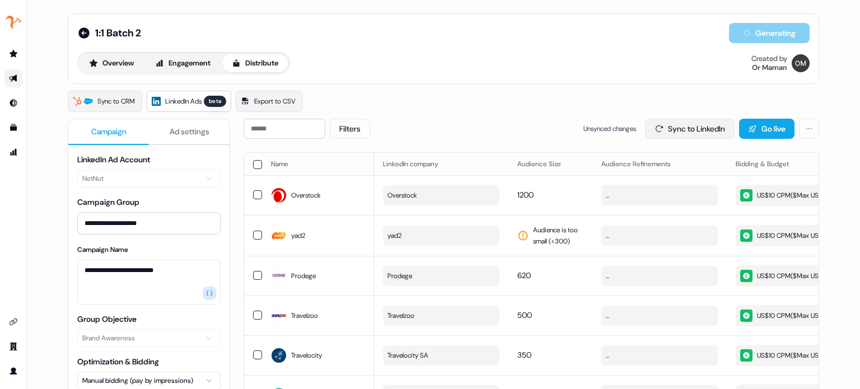
click at [700, 128] on button "Sync to LinkedIn" at bounding box center [690, 129] width 90 height 20
click at [537, 63] on div "Overview Engagement Distribute Created by Or Maman" at bounding box center [443, 63] width 732 height 22
click at [756, 127] on button "Go live" at bounding box center [766, 129] width 55 height 20
click at [695, 126] on div "Sync to LinkedIn Go live" at bounding box center [725, 129] width 188 height 20
click at [683, 102] on div "Sync to CRM LinkedIn Ads beta Export to CSV" at bounding box center [443, 101] width 751 height 21
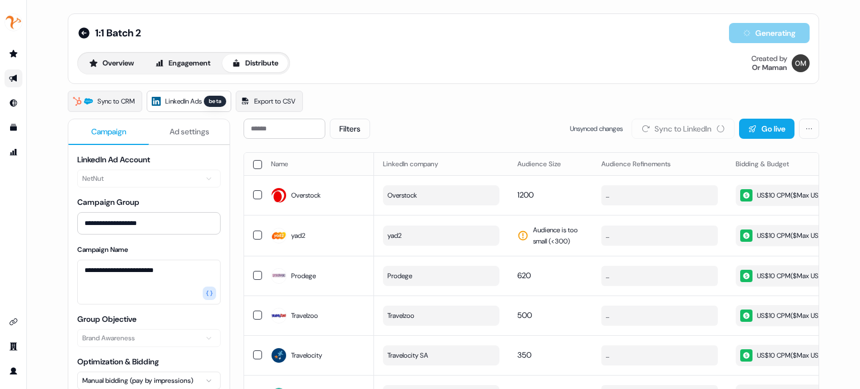
click at [680, 127] on div "Sync to LinkedIn Go live" at bounding box center [725, 129] width 188 height 20
click at [677, 128] on div "Sync to LinkedIn Go live" at bounding box center [725, 129] width 188 height 20
click at [615, 101] on div "Sync to CRM LinkedIn Ads beta Export to CSV" at bounding box center [443, 101] width 751 height 21
drag, startPoint x: 842, startPoint y: 277, endPoint x: 685, endPoint y: 128, distance: 216.2
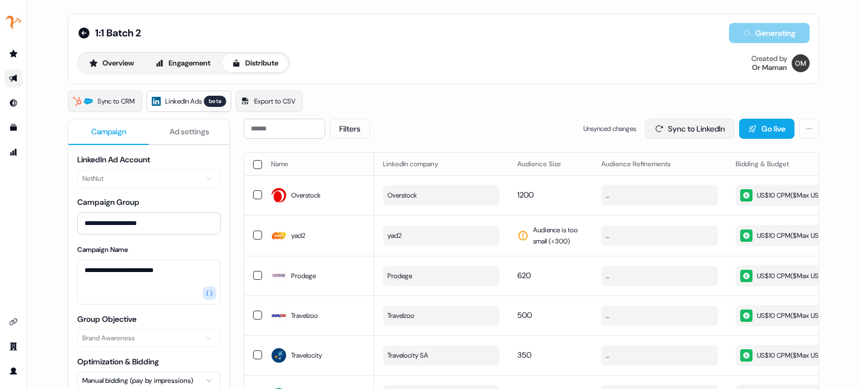
click at [842, 277] on div "**********" at bounding box center [443, 194] width 833 height 389
click at [685, 128] on button "Sync to LinkedIn" at bounding box center [690, 129] width 90 height 20
click at [660, 125] on button "Sync to LinkedIn" at bounding box center [690, 129] width 90 height 20
click at [757, 132] on button "Go live" at bounding box center [766, 129] width 55 height 20
click at [472, 103] on div "Sync to CRM LinkedIn Ads beta Export to CSV" at bounding box center [443, 101] width 751 height 21
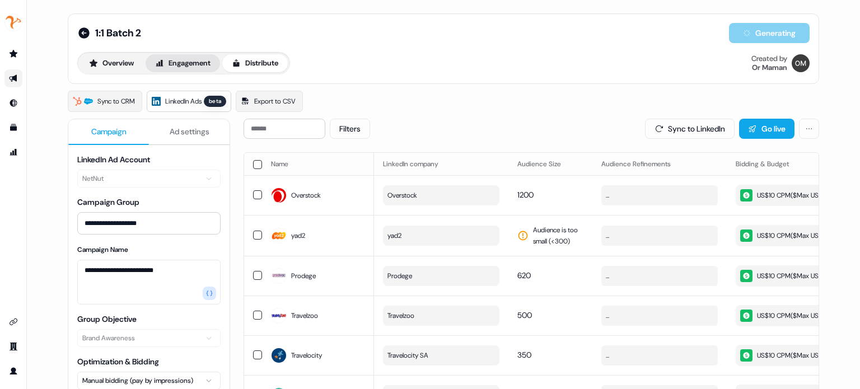
click at [190, 54] on button "Engagement" at bounding box center [183, 63] width 74 height 18
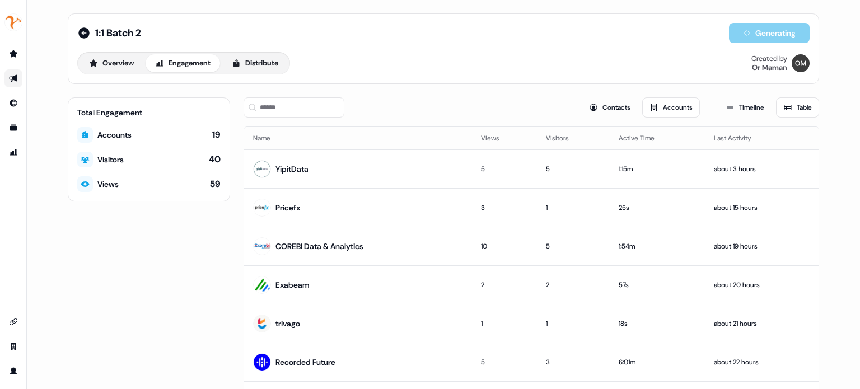
click at [137, 72] on div "Overview Engagement Distribute" at bounding box center [183, 63] width 213 height 22
click at [129, 67] on button "Overview" at bounding box center [111, 63] width 64 height 18
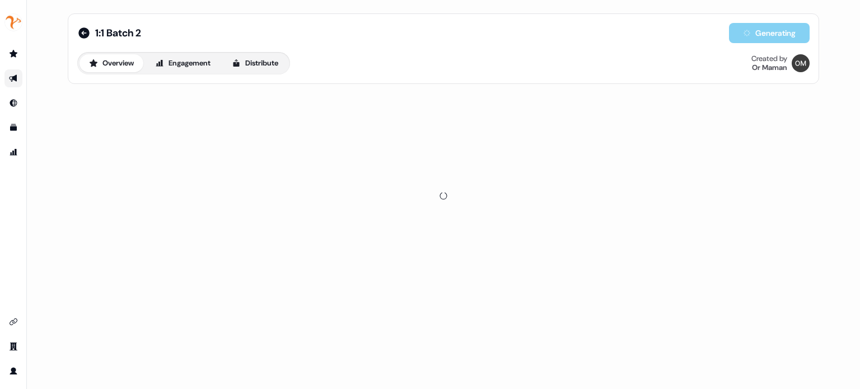
click at [546, 83] on div "1:1 Batch 2 Generating Overview Engagement Distribute Created by Or Maman" at bounding box center [443, 48] width 751 height 71
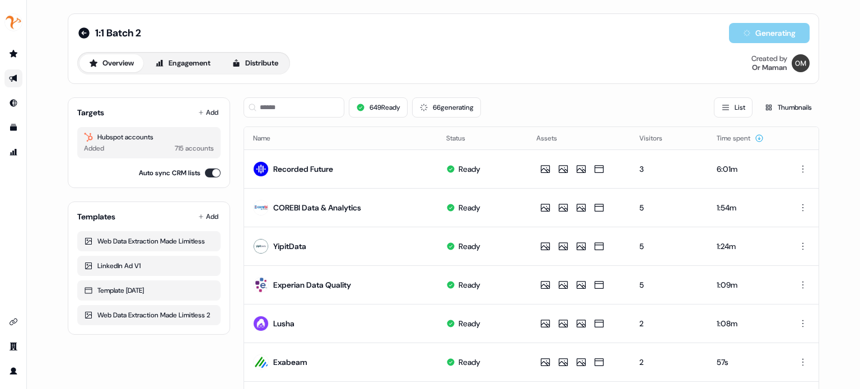
click at [581, 73] on div "Overview Engagement Distribute Created by Or Maman" at bounding box center [443, 63] width 732 height 22
click at [396, 97] on button "649 Ready" at bounding box center [378, 107] width 59 height 20
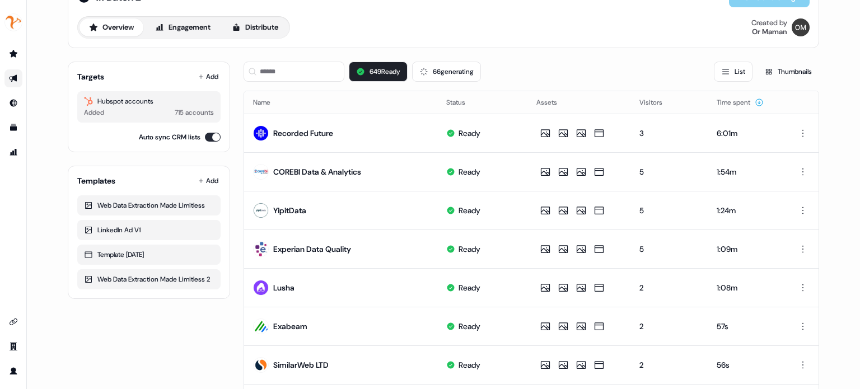
click at [525, 67] on div "649 Ready 66 generating List Thumbnails" at bounding box center [530, 72] width 575 height 20
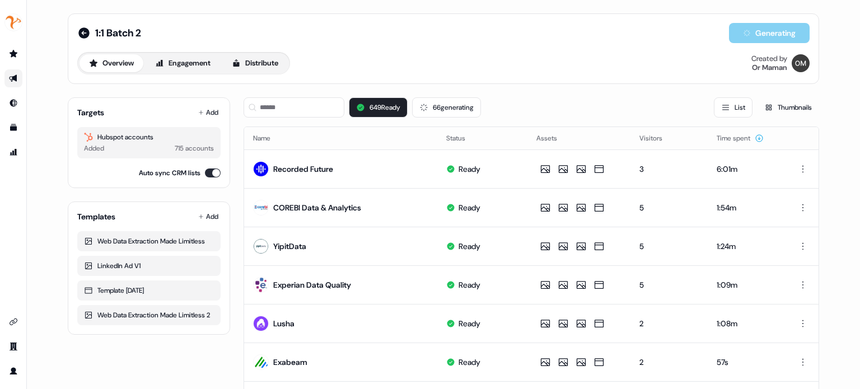
click at [504, 94] on div "649 Ready 66 generating List Thumbnails" at bounding box center [530, 107] width 575 height 38
click at [401, 107] on button "649 Ready" at bounding box center [378, 107] width 59 height 20
click at [428, 108] on icon at bounding box center [424, 107] width 11 height 11
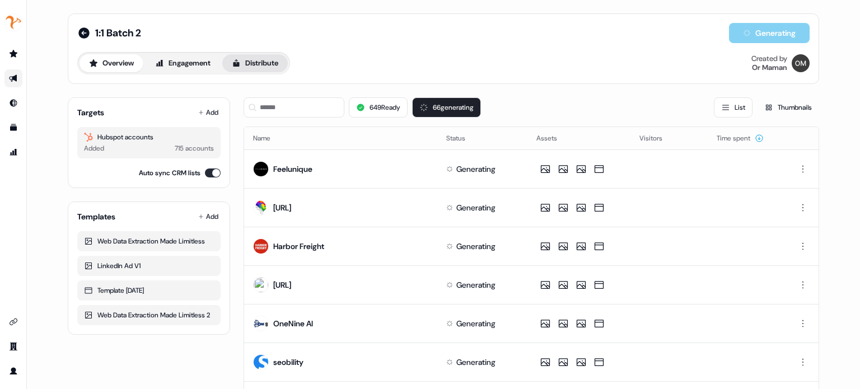
click at [446, 102] on button "66 generating" at bounding box center [446, 107] width 69 height 20
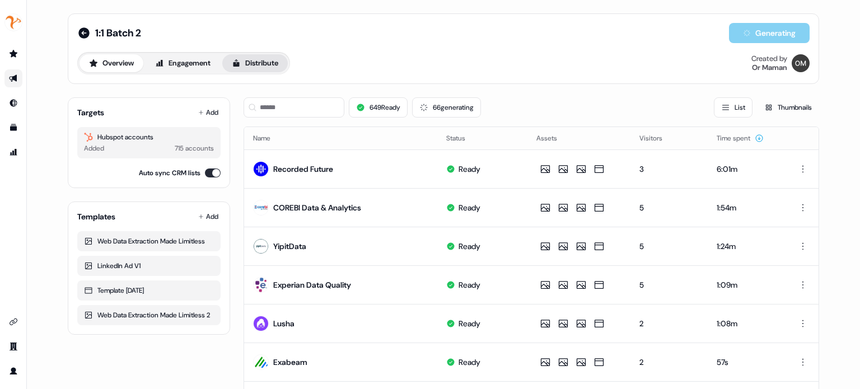
click at [252, 65] on button "Distribute" at bounding box center [254, 63] width 65 height 18
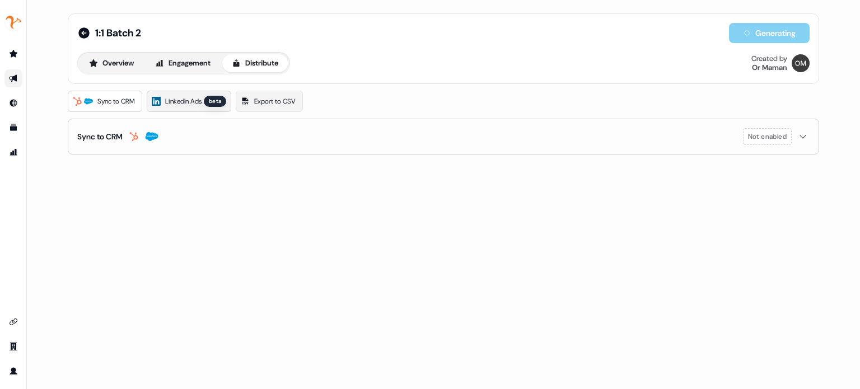
click at [210, 103] on div "beta" at bounding box center [215, 101] width 22 height 11
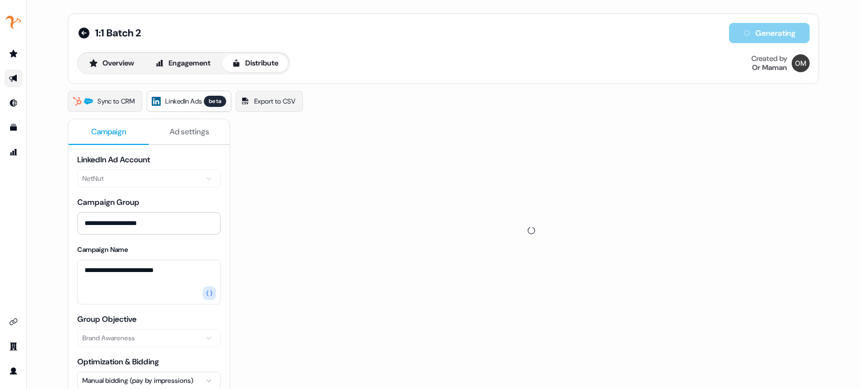
click at [390, 51] on div "1:1 Batch 2 Generating Overview Engagement Distribute Created by Or Maman" at bounding box center [443, 48] width 732 height 51
click at [112, 68] on button "Overview" at bounding box center [111, 63] width 64 height 18
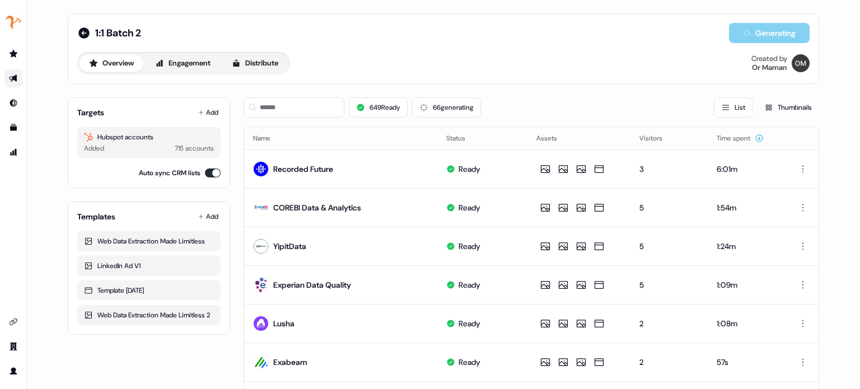
click at [369, 56] on div "Overview Engagement Distribute Created by Or Maman" at bounding box center [443, 63] width 732 height 22
click at [400, 49] on div "1:1 Batch 2 Generating Overview Engagement Distribute Created by Or Maman" at bounding box center [443, 48] width 732 height 51
click at [457, 62] on div "Overview Engagement Distribute Created by Or Maman" at bounding box center [443, 63] width 732 height 22
click at [16, 81] on icon "Go to outbound experience" at bounding box center [13, 78] width 8 height 7
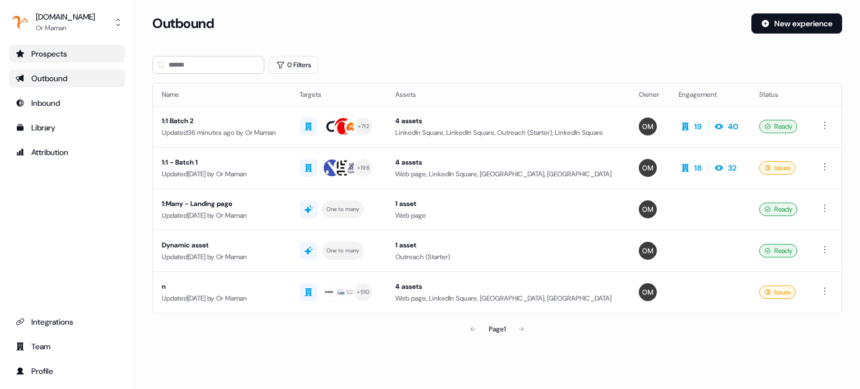
click at [94, 60] on link "Prospects" at bounding box center [67, 54] width 116 height 18
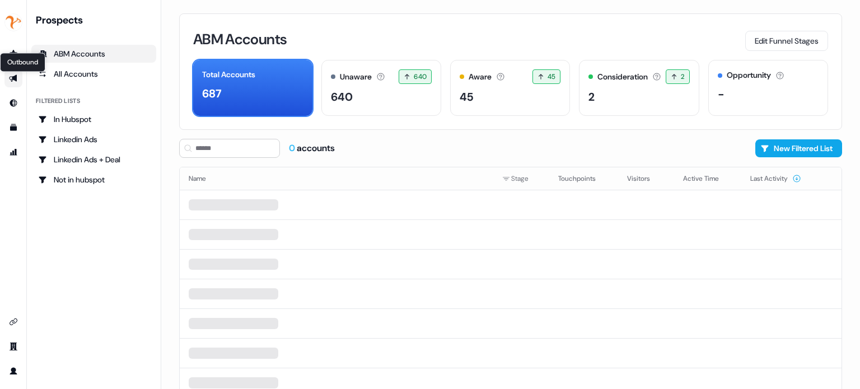
click at [13, 80] on icon "Go to outbound experience" at bounding box center [13, 78] width 9 height 9
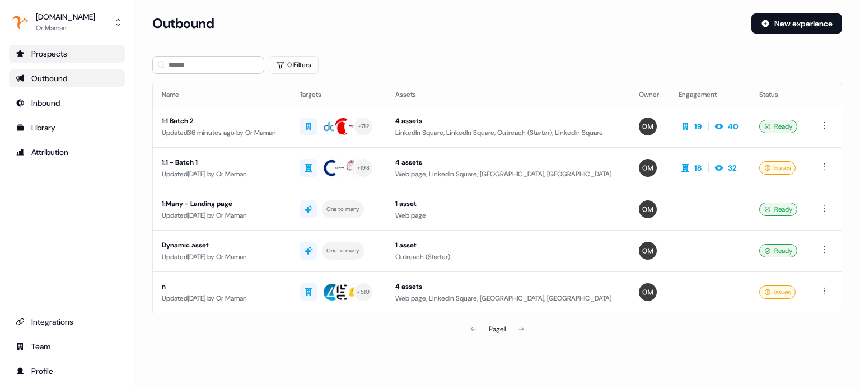
click at [79, 59] on link "Prospects" at bounding box center [67, 54] width 116 height 18
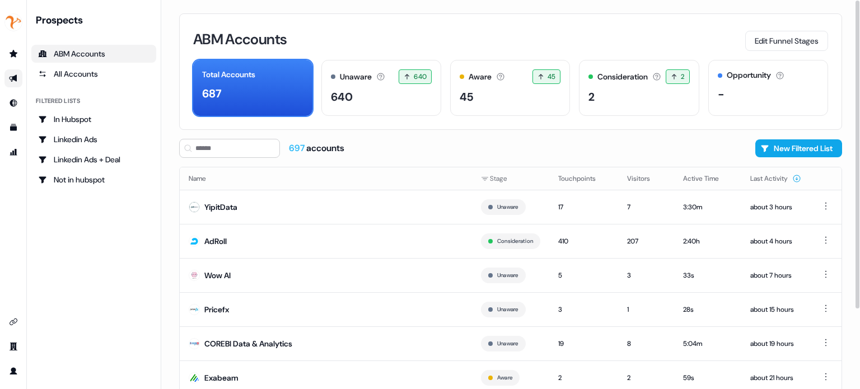
click at [387, 25] on div "ABM Accounts Edit Funnel Stages Total Accounts 687 Unaware The default stage al…" at bounding box center [510, 71] width 663 height 116
click at [632, 128] on div "ABM Accounts Edit Funnel Stages Total Accounts 687 Unaware The default stage al…" at bounding box center [510, 71] width 663 height 116
click at [666, 131] on div "ABM Accounts Edit Funnel Stages Total Accounts 687 Unaware The default stage al…" at bounding box center [510, 194] width 699 height 389
click at [177, 185] on div "ABM Accounts Edit Funnel Stages Total Accounts 687 Unaware The default stage al…" at bounding box center [510, 194] width 699 height 389
click at [15, 78] on icon "Go to outbound experience" at bounding box center [13, 78] width 8 height 7
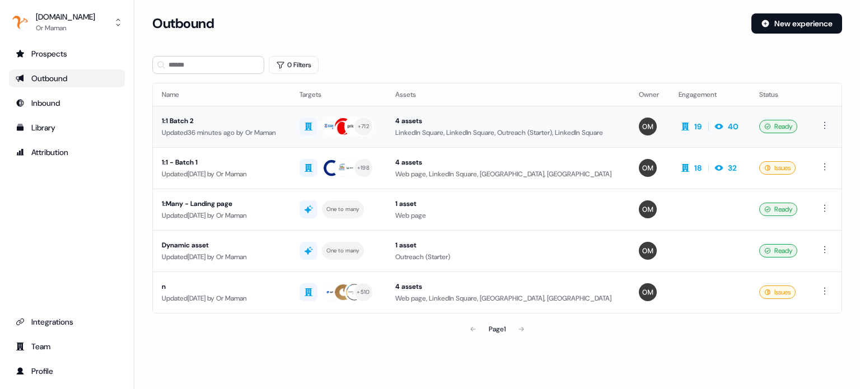
click at [268, 134] on div "Updated 36 minutes ago by Or Maman" at bounding box center [222, 132] width 120 height 11
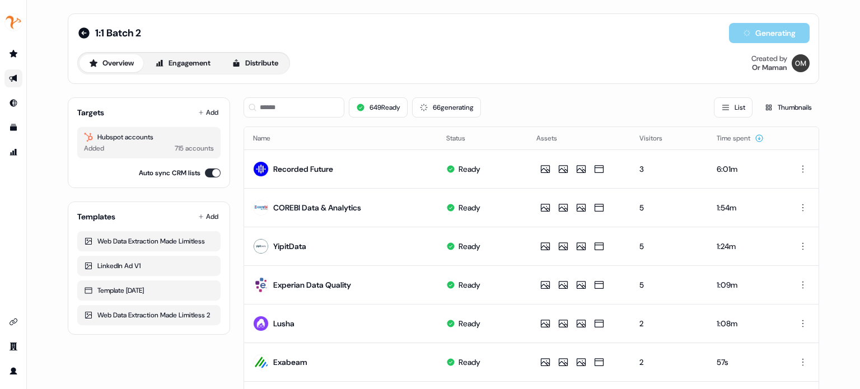
click at [358, 50] on div "1:1 Batch 2 Generating Overview Engagement Distribute Created by Or Maman" at bounding box center [443, 48] width 732 height 51
click at [425, 109] on icon at bounding box center [423, 107] width 11 height 11
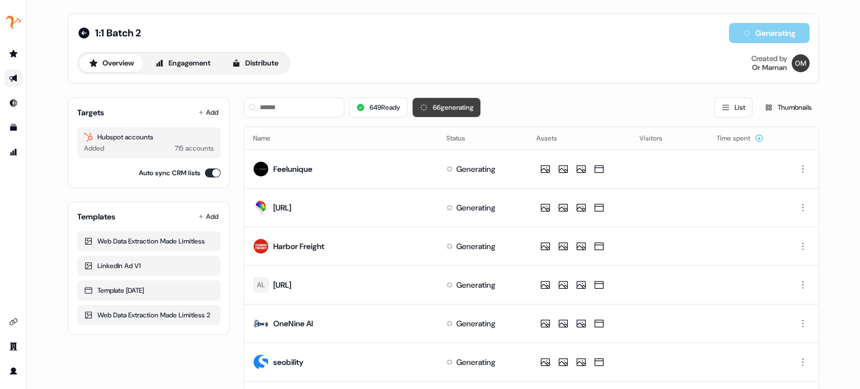
click at [425, 109] on icon at bounding box center [423, 107] width 11 height 11
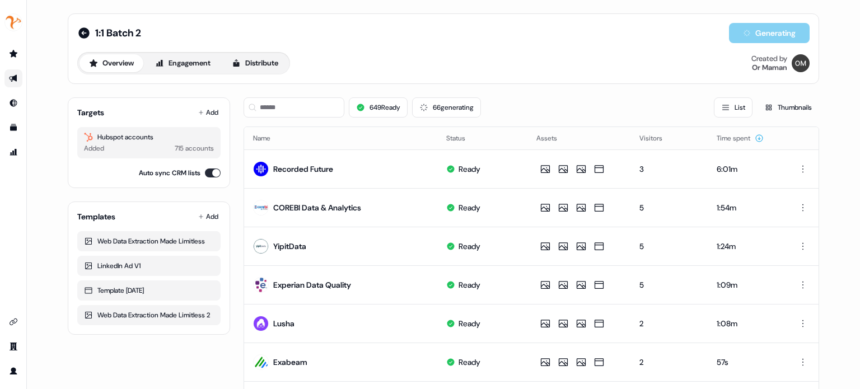
click at [453, 71] on div "Overview Engagement Distribute Created by Or Maman" at bounding box center [443, 63] width 732 height 22
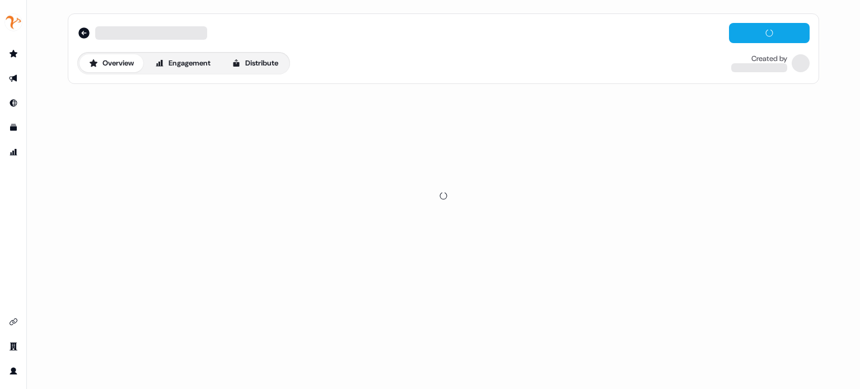
click at [415, 38] on div at bounding box center [443, 33] width 732 height 20
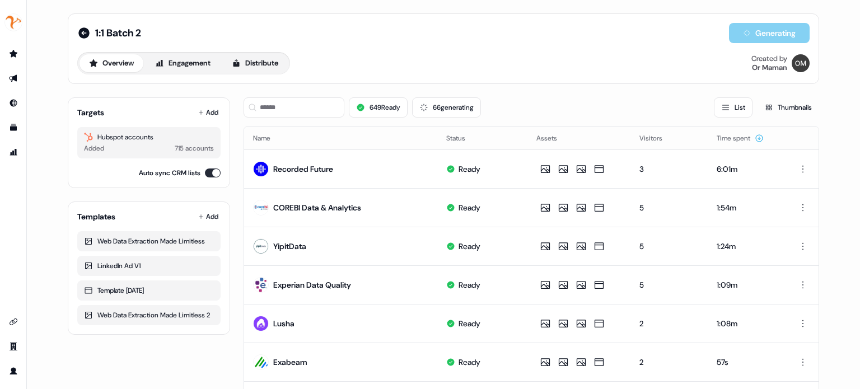
click at [604, 63] on div "Overview Engagement Distribute Created by Or Maman" at bounding box center [443, 63] width 732 height 22
click at [620, 63] on div "Overview Engagement Distribute Created by Or Maman" at bounding box center [443, 63] width 732 height 22
click at [249, 67] on button "Distribute" at bounding box center [254, 63] width 65 height 18
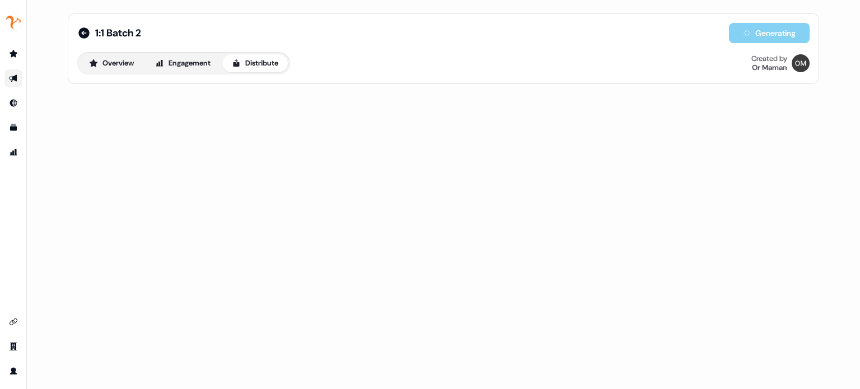
click at [305, 56] on div "Overview Engagement Distribute Created by Or Maman" at bounding box center [443, 63] width 732 height 22
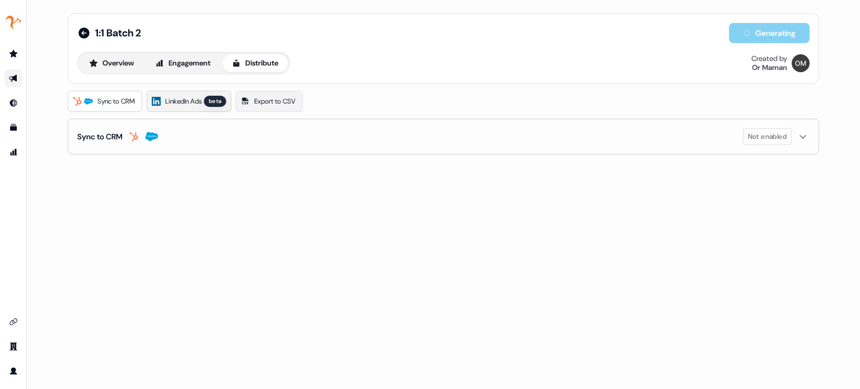
click at [189, 99] on span "LinkedIn Ads" at bounding box center [183, 101] width 36 height 11
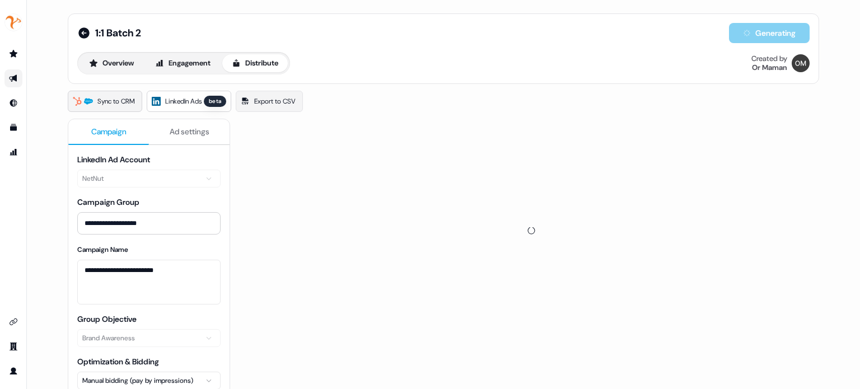
click at [117, 104] on span "Sync to CRM" at bounding box center [116, 101] width 38 height 11
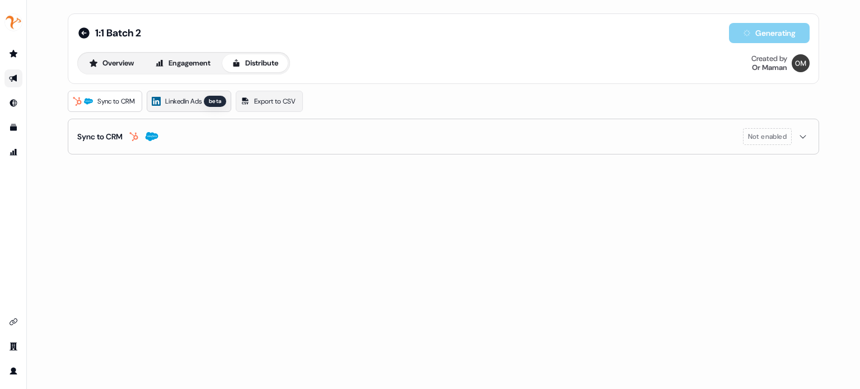
click at [185, 105] on span "LinkedIn Ads" at bounding box center [183, 101] width 36 height 11
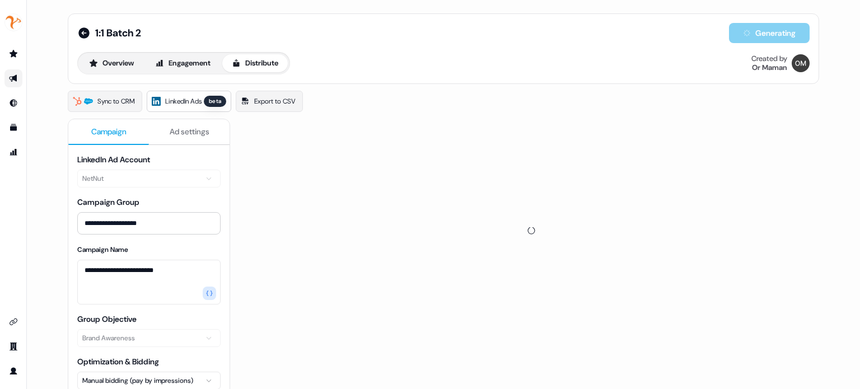
click at [441, 74] on div "1:1 Batch 2 Generating Overview Engagement Distribute Created by Or Maman" at bounding box center [443, 48] width 751 height 71
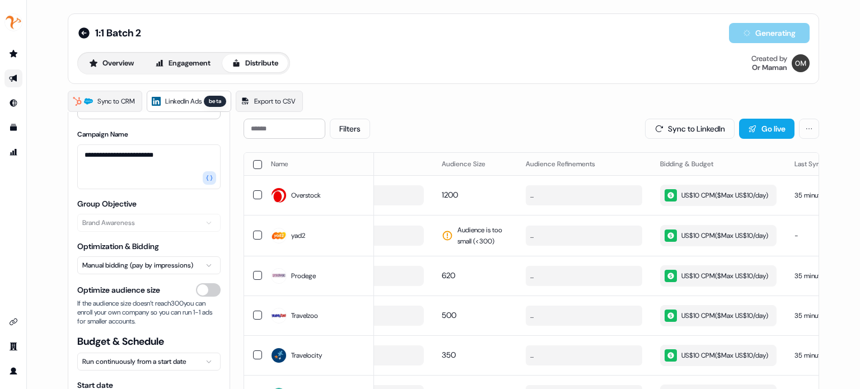
click at [255, 163] on button "button" at bounding box center [257, 164] width 9 height 9
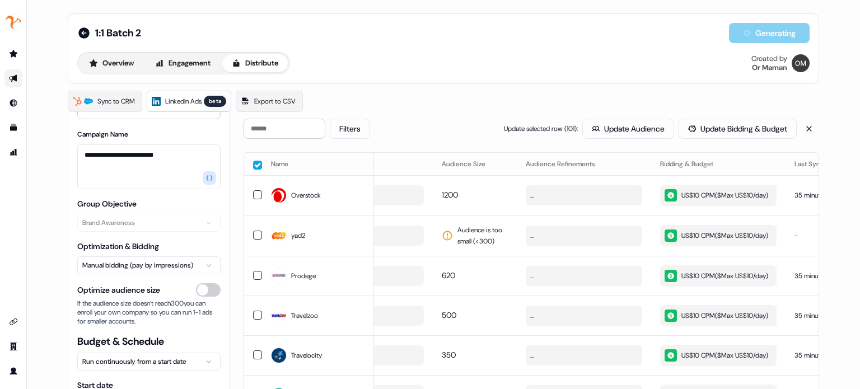
click at [255, 165] on button "button" at bounding box center [257, 165] width 9 height 9
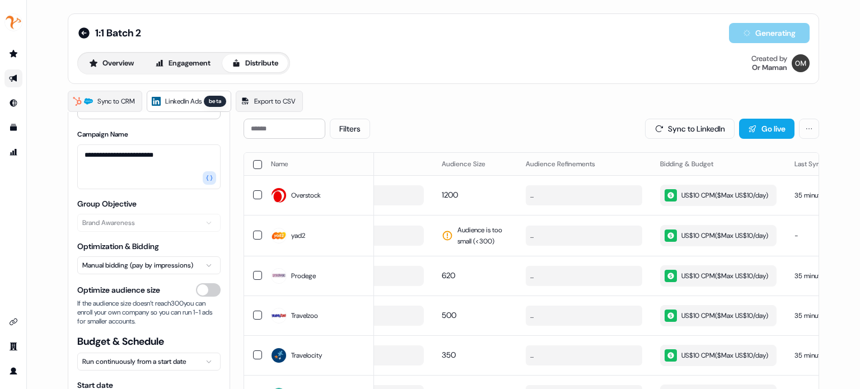
click at [446, 111] on div "Sync to CRM LinkedIn Ads beta Export to CSV" at bounding box center [443, 101] width 751 height 21
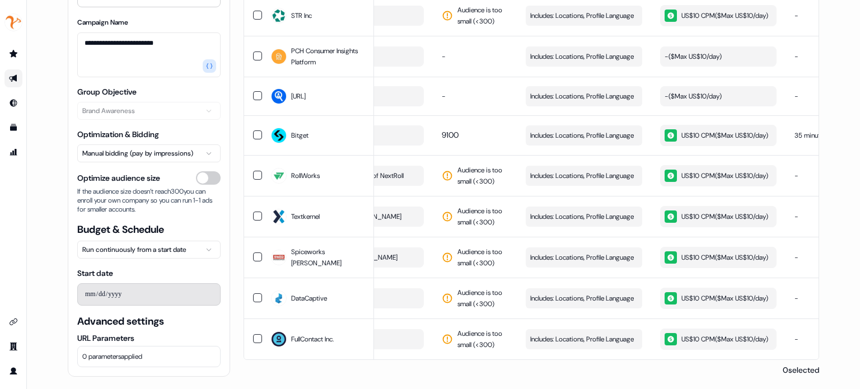
scroll to position [6591, 0]
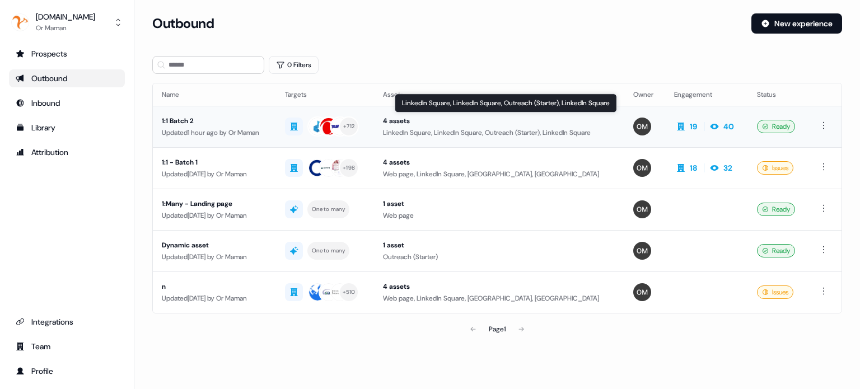
click at [431, 130] on div "LinkedIn Square, LinkedIn Square, Outreach (Starter), LinkedIn Square" at bounding box center [499, 132] width 232 height 11
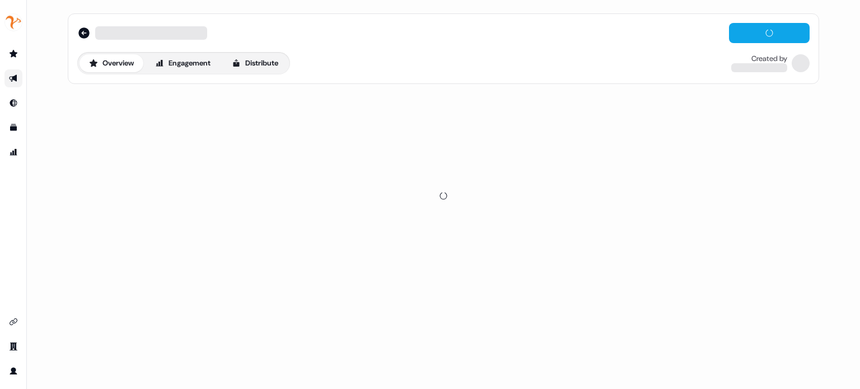
click at [488, 57] on div "Overview Engagement Distribute Created by" at bounding box center [443, 63] width 732 height 22
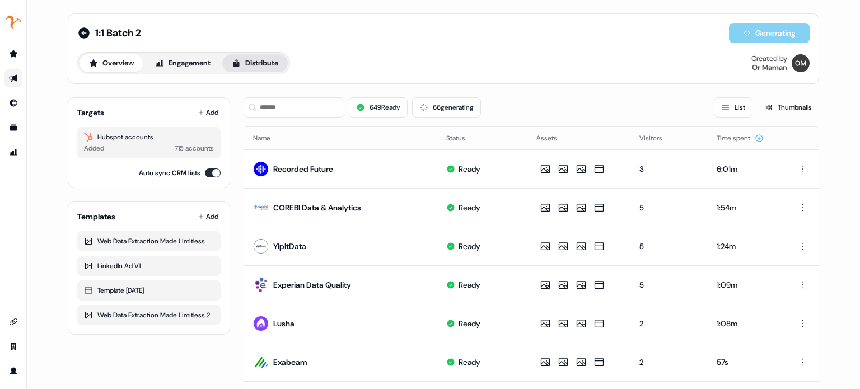
click at [242, 69] on button "Distribute" at bounding box center [254, 63] width 65 height 18
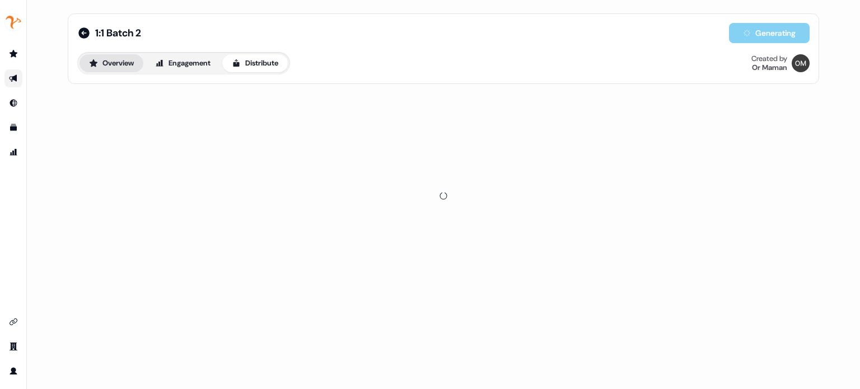
click at [116, 57] on button "Overview" at bounding box center [111, 63] width 64 height 18
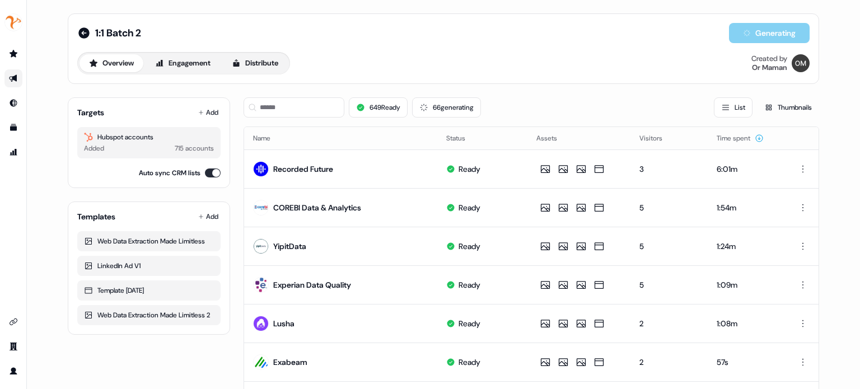
click at [447, 75] on div "1:1 Batch 2 Generating Overview Engagement Distribute Created by Or Maman" at bounding box center [443, 48] width 751 height 71
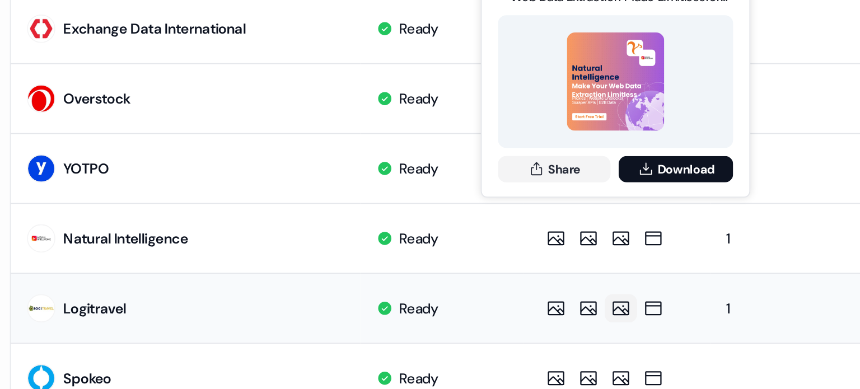
scroll to position [566, 0]
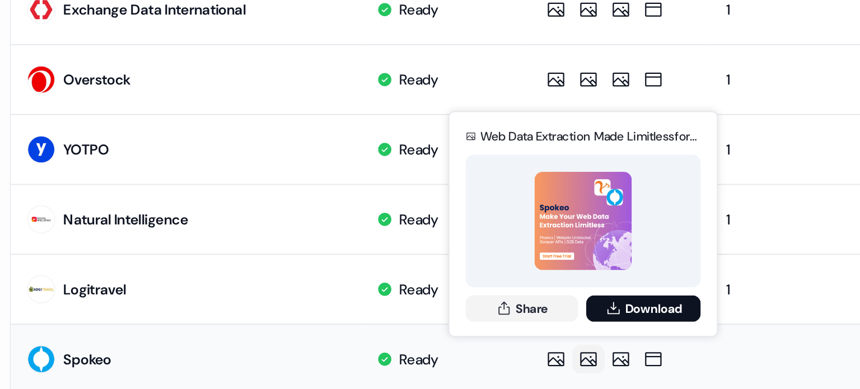
click at [465, 293] on td "Ready" at bounding box center [482, 297] width 90 height 39
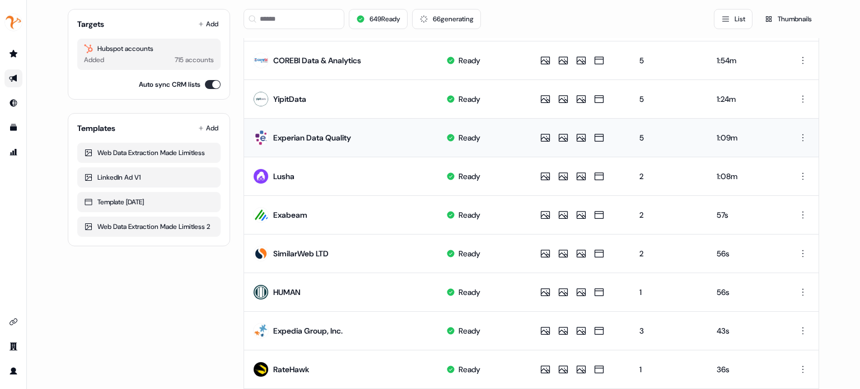
scroll to position [0, 0]
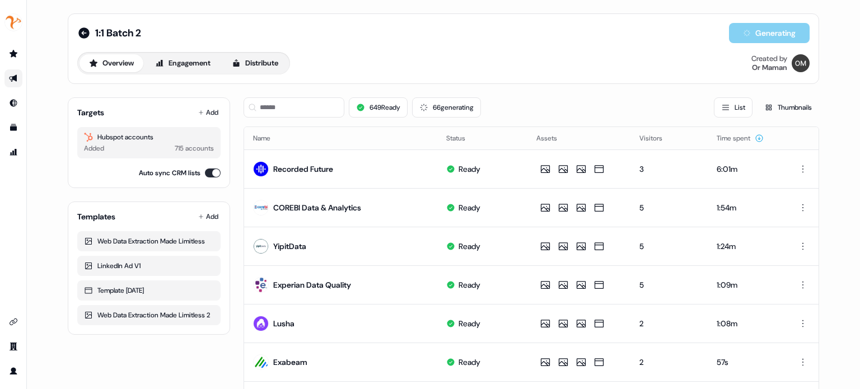
click at [658, 65] on div "Overview Engagement Distribute Created by Or Maman" at bounding box center [443, 63] width 732 height 22
click at [670, 76] on div "1:1 Batch 2 Generating Overview Engagement Distribute Created by Or Maman" at bounding box center [443, 48] width 751 height 71
click at [493, 76] on div "1:1 Batch 2 Generating Overview Engagement Distribute Created by Or Maman" at bounding box center [443, 48] width 751 height 71
